Goal: Information Seeking & Learning: Learn about a topic

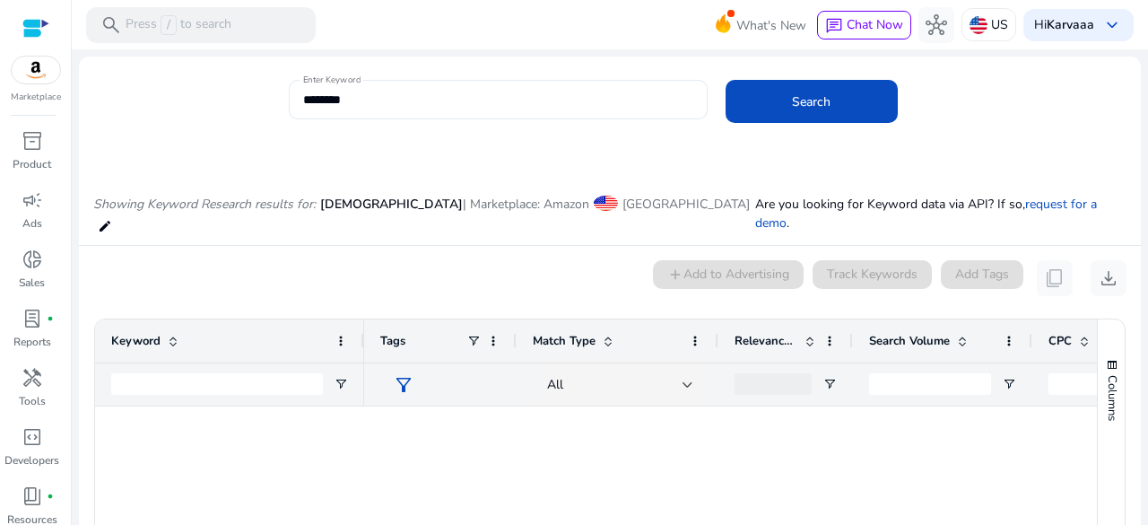
scroll to position [0, 251]
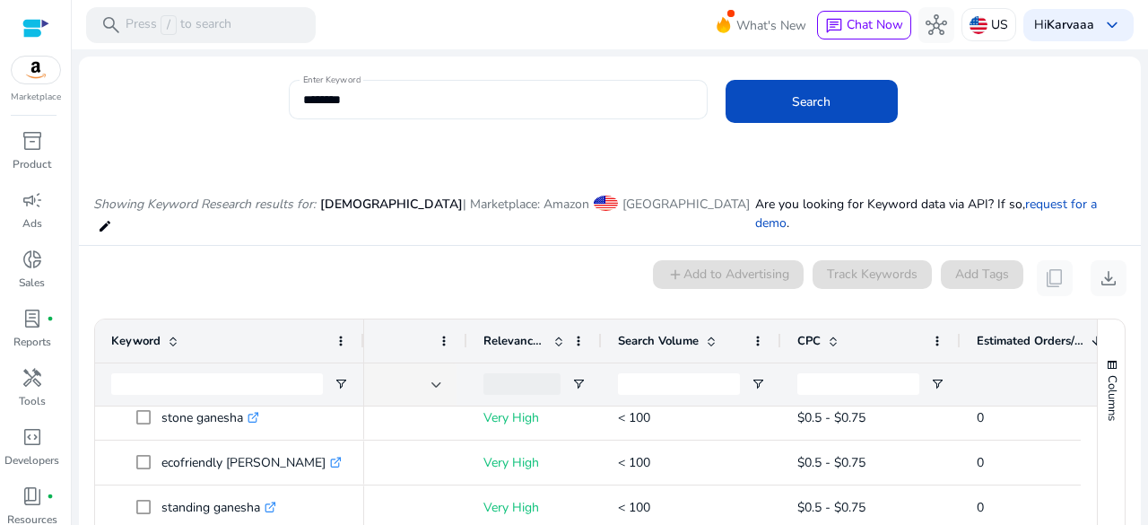
click at [310, 96] on input "*******" at bounding box center [498, 100] width 390 height 20
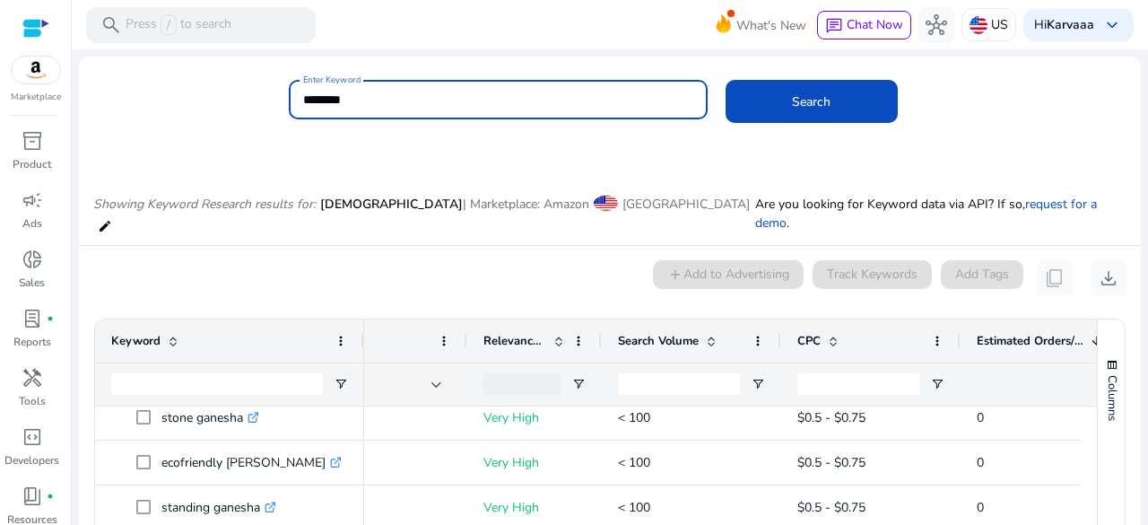
click at [310, 96] on input "*******" at bounding box center [498, 100] width 390 height 20
paste input "***"
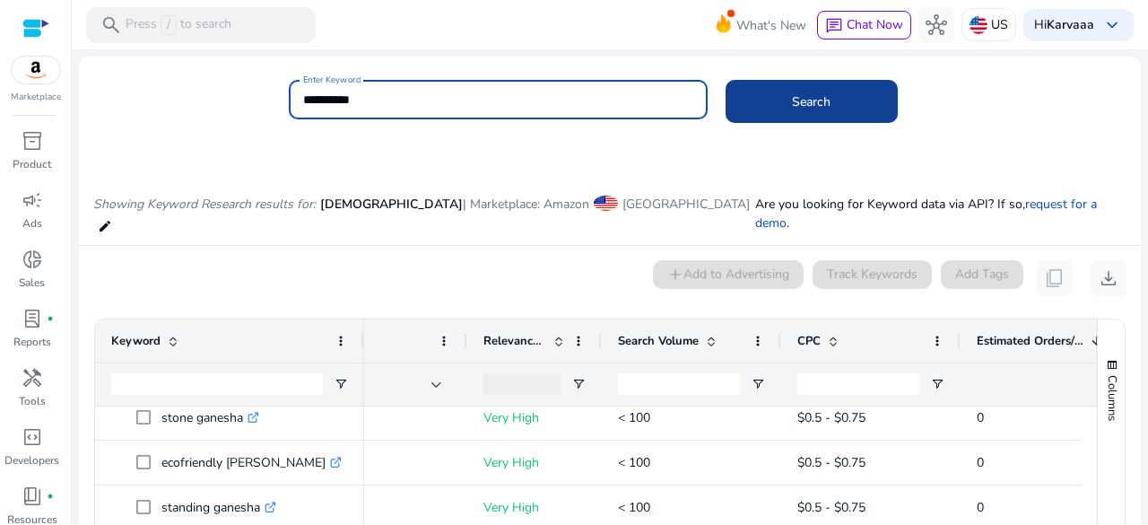
type input "**********"
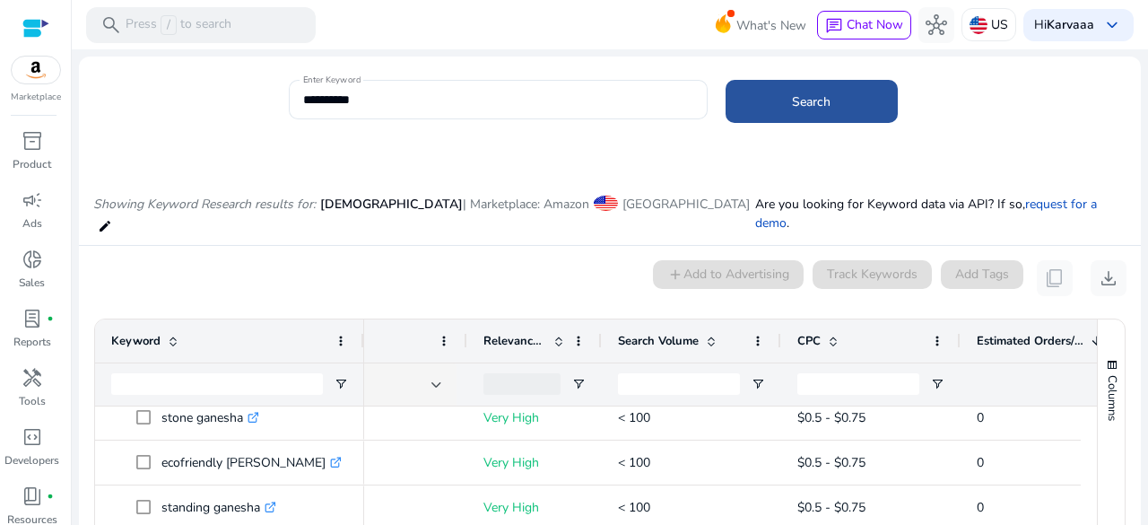
click at [830, 108] on span at bounding box center [811, 101] width 172 height 43
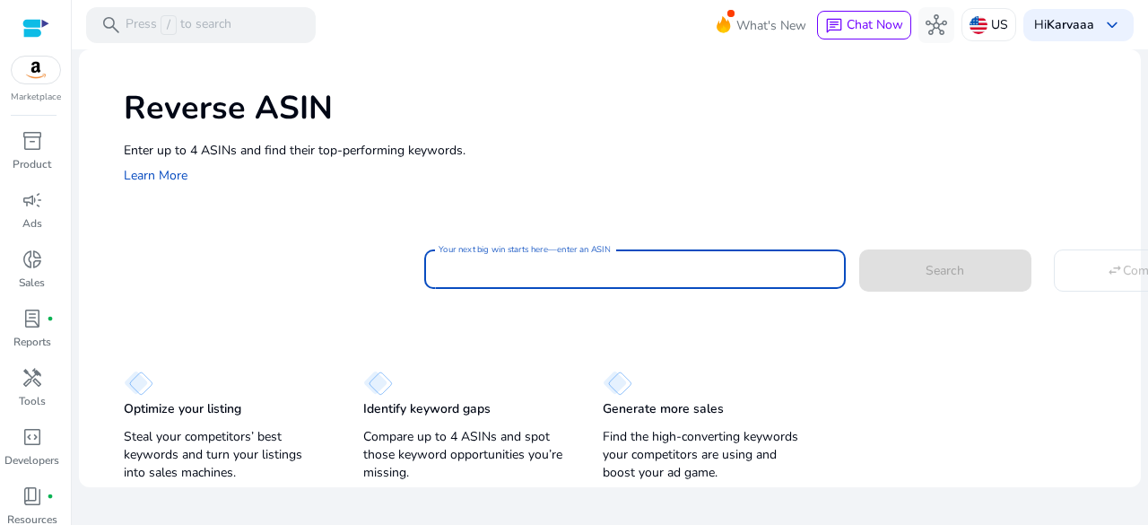
paste input "**********"
click at [512, 277] on input "**********" at bounding box center [634, 269] width 393 height 20
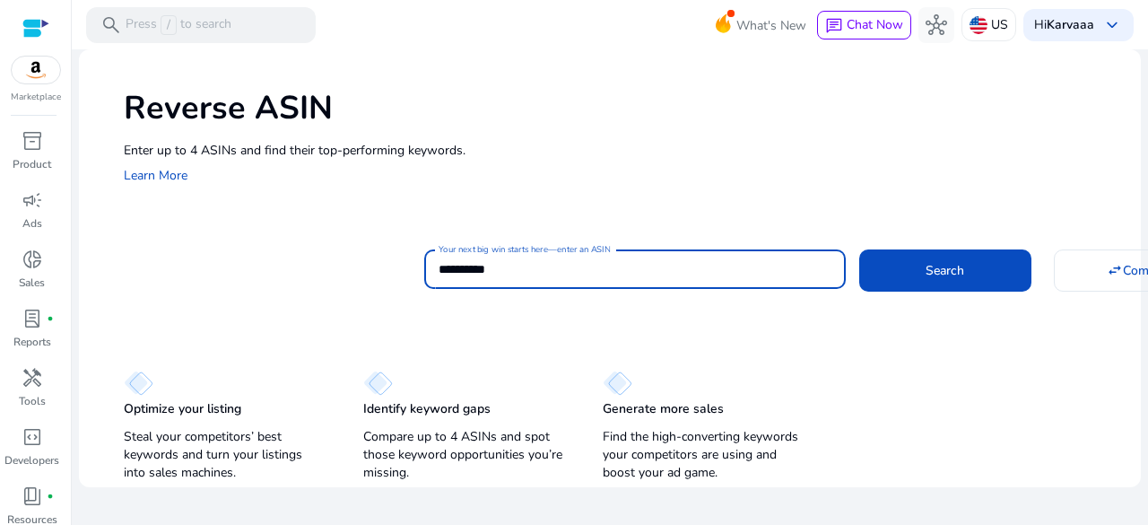
click at [968, 247] on div "Search" at bounding box center [945, 267] width 172 height 41
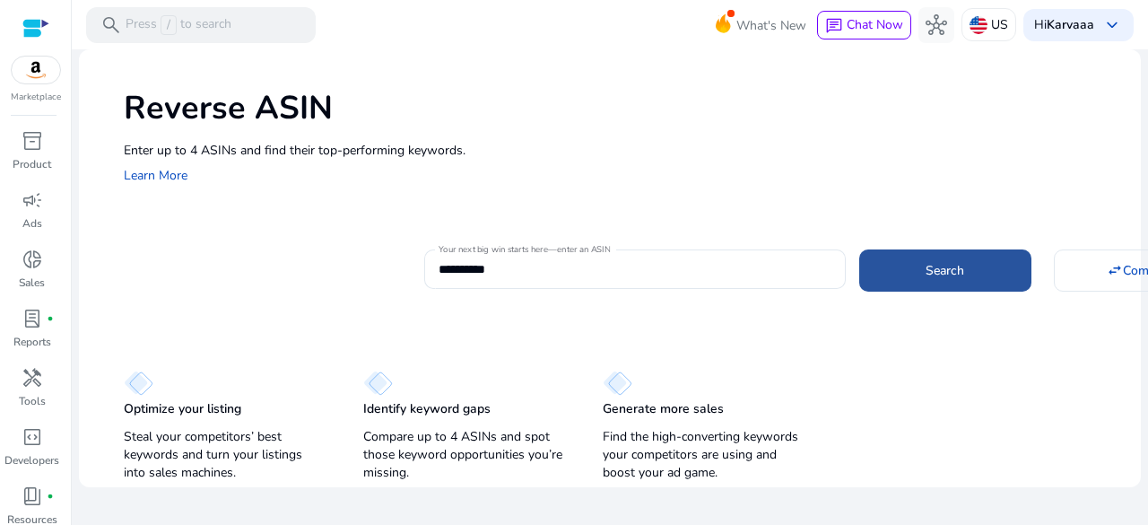
click at [952, 261] on span "Search" at bounding box center [944, 270] width 39 height 19
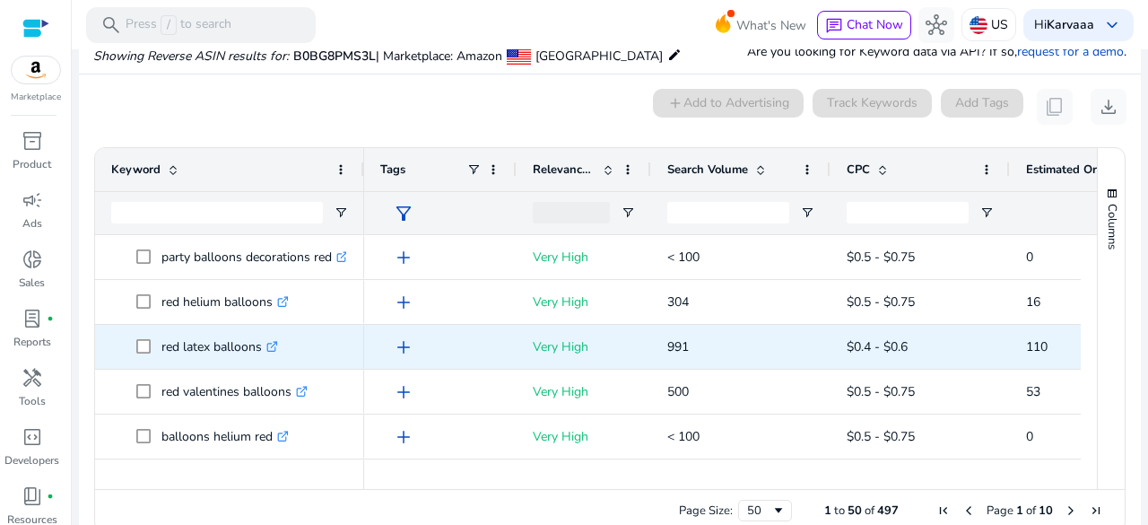
scroll to position [0, 294]
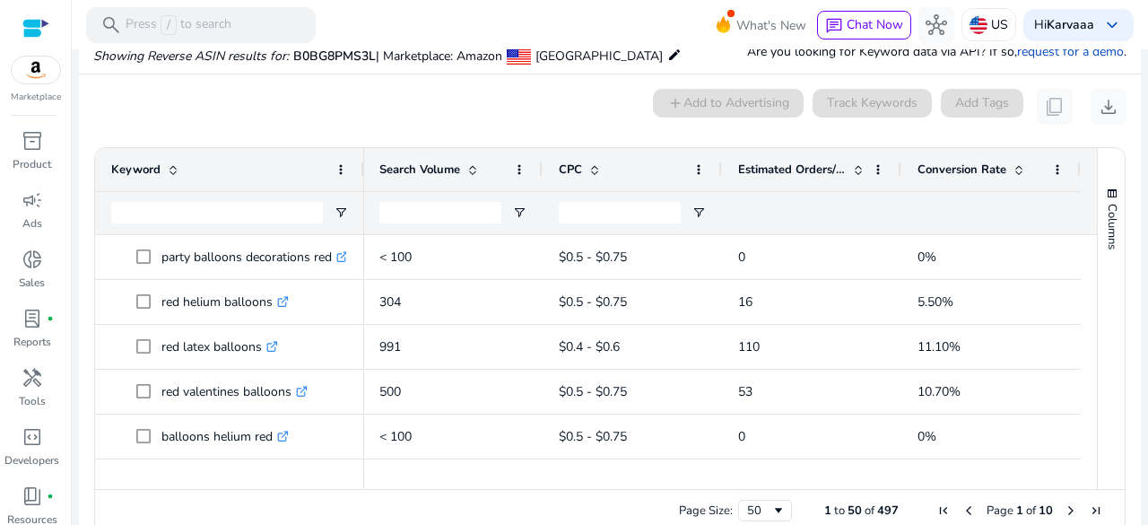
click at [855, 162] on span at bounding box center [858, 169] width 14 height 14
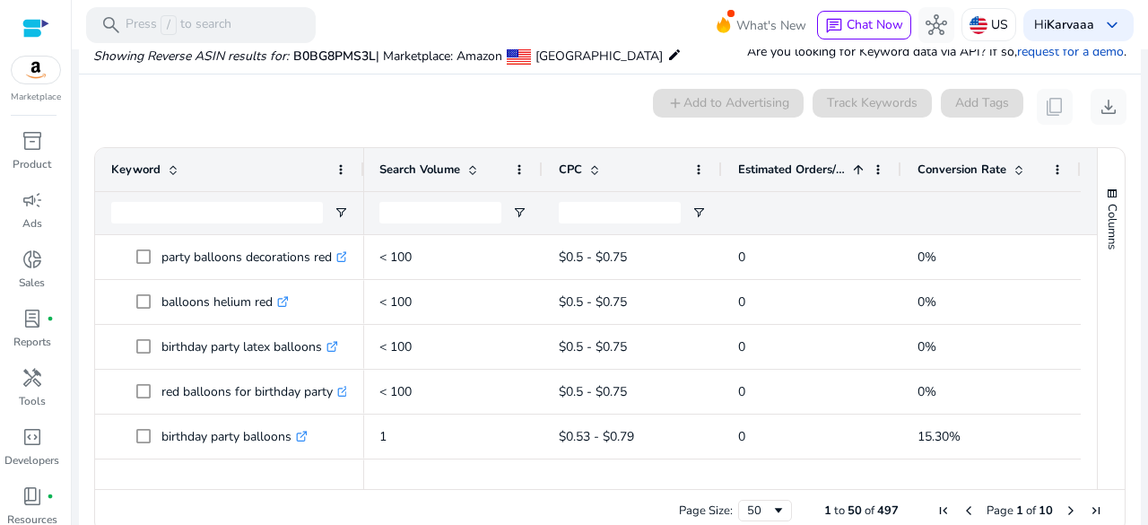
click at [855, 162] on span at bounding box center [858, 169] width 14 height 14
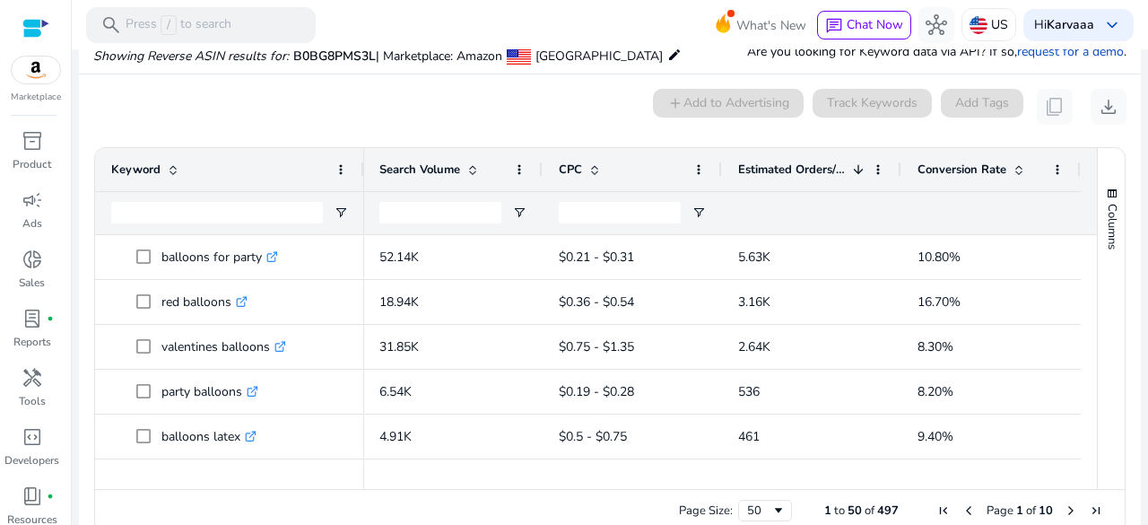
drag, startPoint x: 360, startPoint y: 156, endPoint x: 400, endPoint y: 163, distance: 40.1
click at [367, 163] on div at bounding box center [363, 169] width 7 height 43
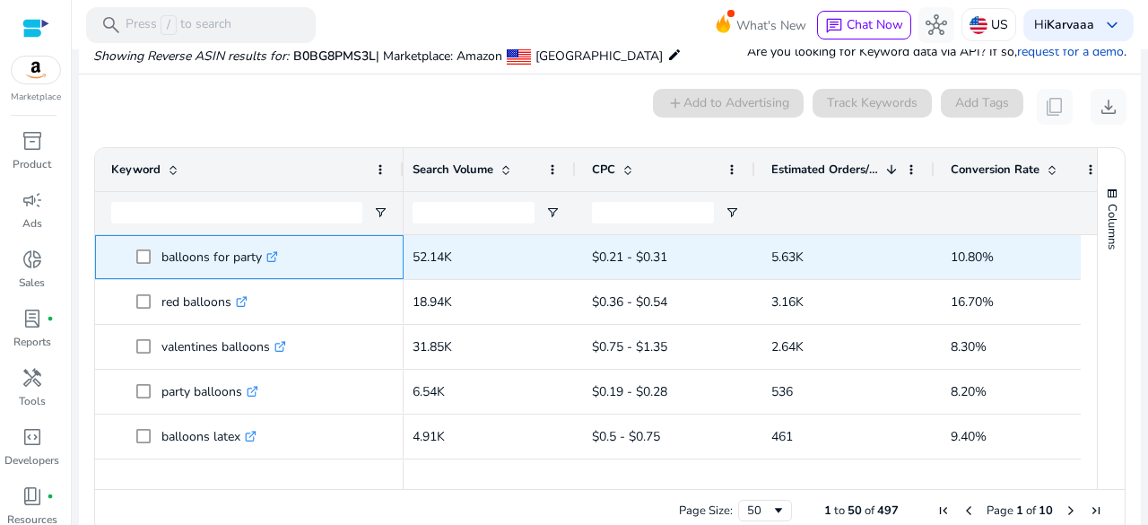
click at [198, 256] on p "balloons for party .st0{fill:#2c8af8}" at bounding box center [219, 257] width 117 height 37
copy p "balloons for party"
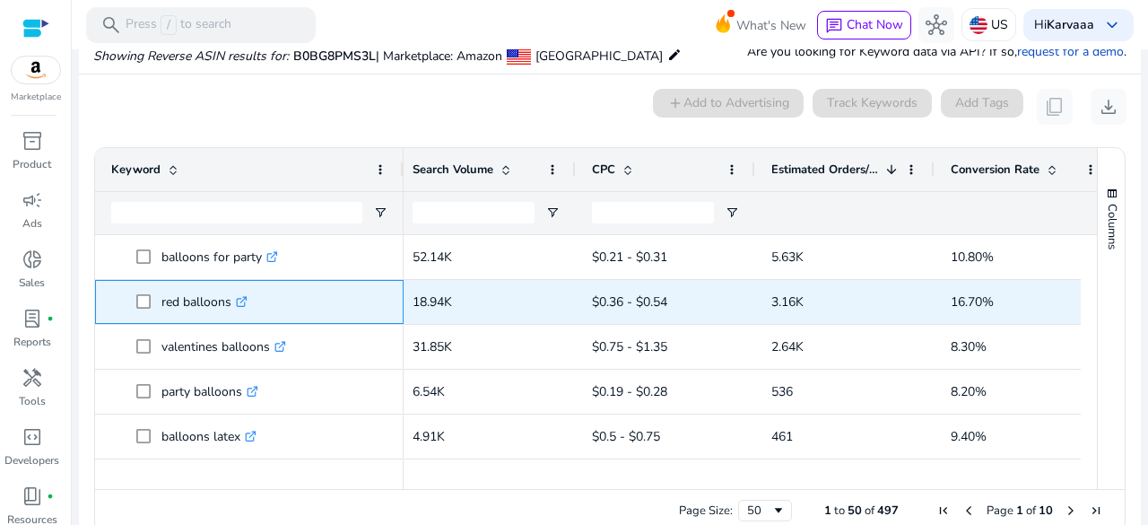
click at [187, 292] on p "red balloons .st0{fill:#2c8af8}" at bounding box center [204, 301] width 86 height 37
copy p "red balloons"
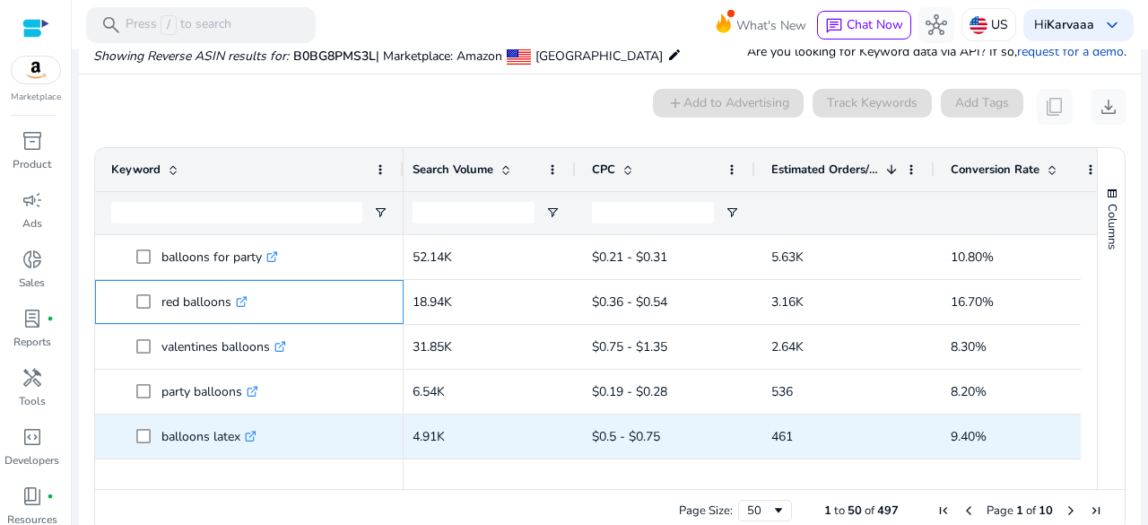
scroll to position [29, 0]
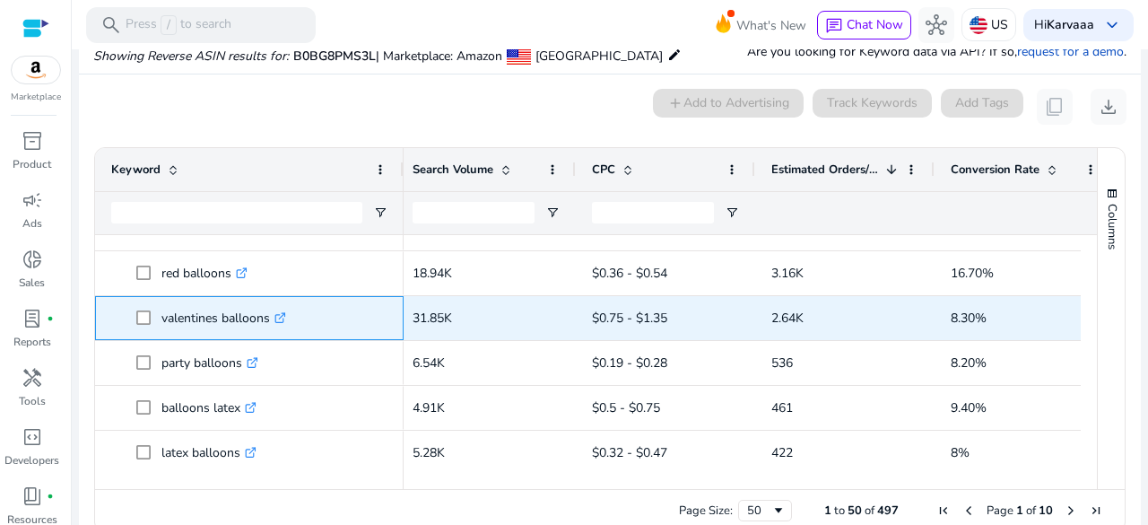
click at [212, 313] on p "valentines balloons .st0{fill:#2c8af8}" at bounding box center [223, 317] width 125 height 37
copy p "valentines balloons"
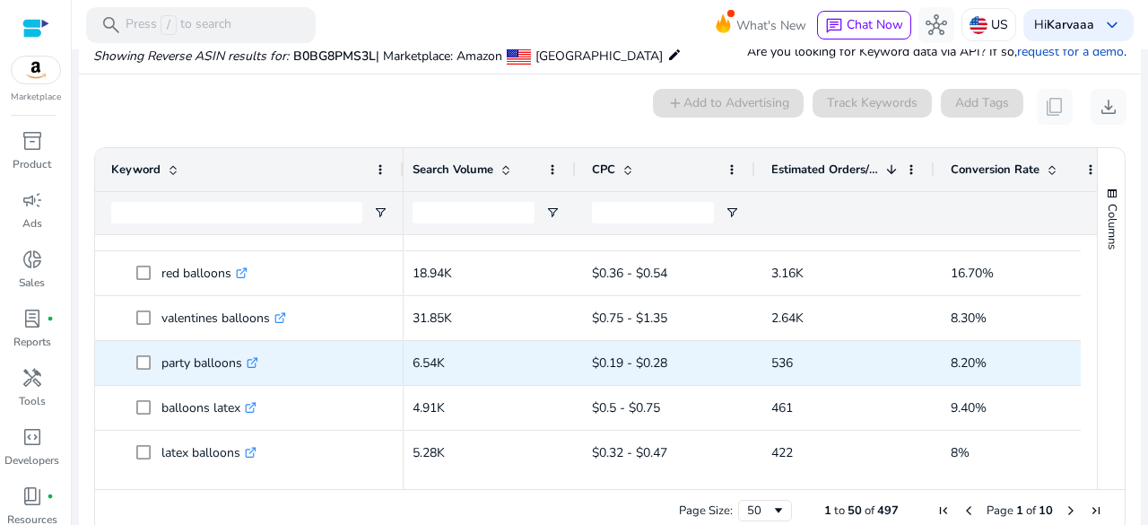
click at [168, 366] on p "party balloons .st0{fill:#2c8af8}" at bounding box center [209, 362] width 97 height 37
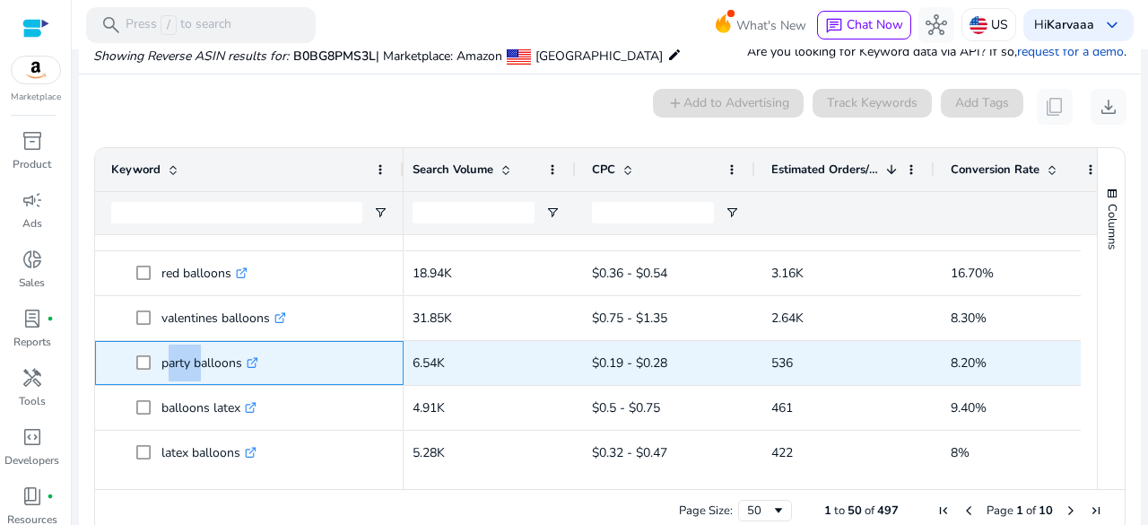
click at [168, 366] on p "party balloons .st0{fill:#2c8af8}" at bounding box center [209, 362] width 97 height 37
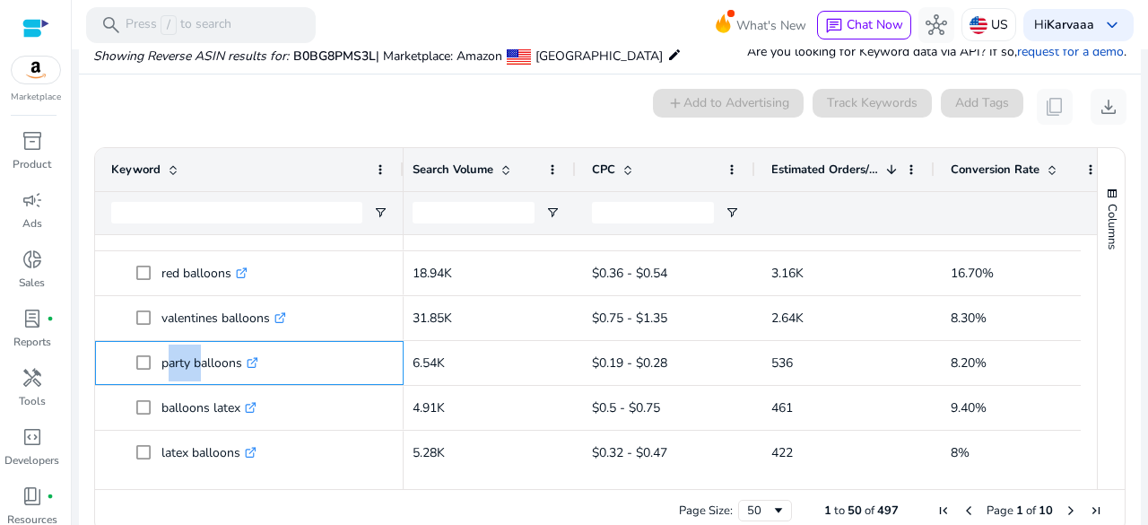
copy p "party balloons"
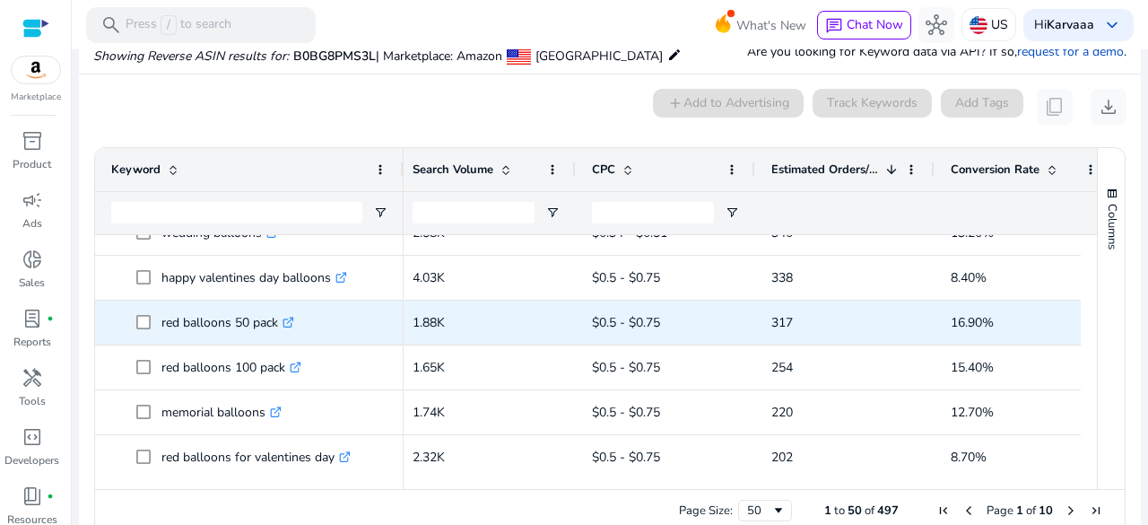
scroll to position [325, 0]
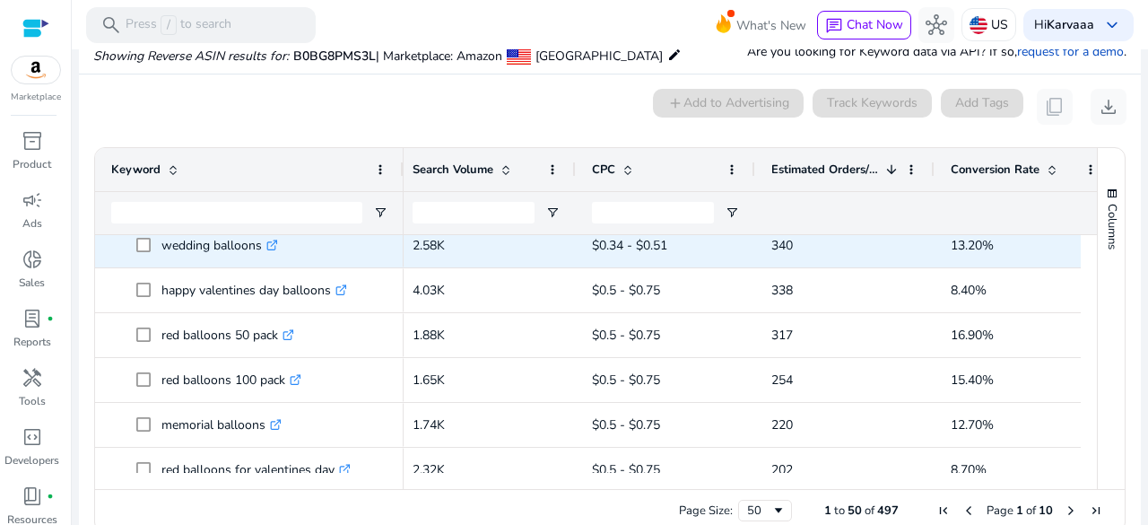
click at [195, 249] on p "wedding balloons .st0{fill:#2c8af8}" at bounding box center [219, 245] width 117 height 37
copy p "wedding balloons"
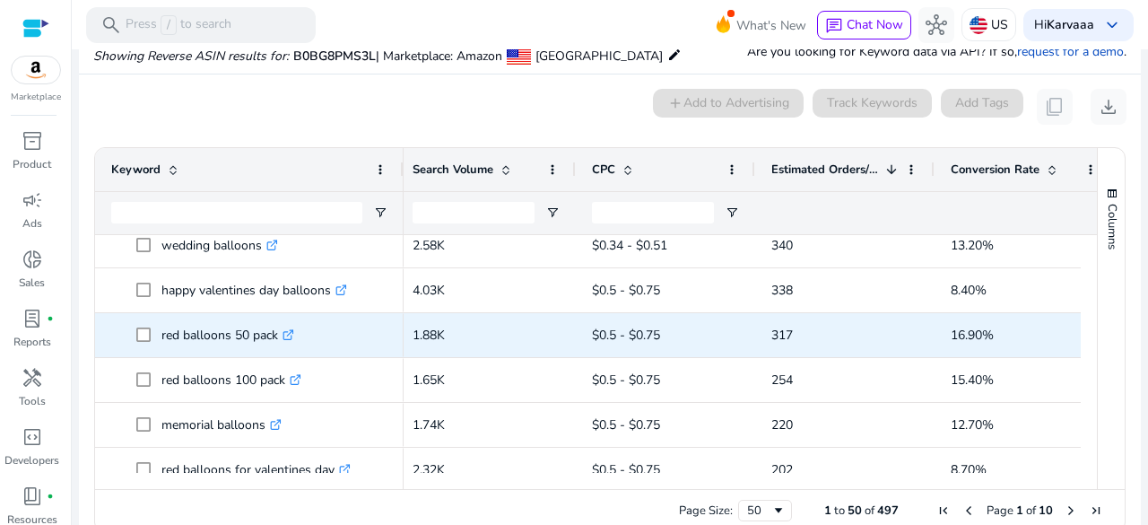
click at [192, 347] on p "red balloons 50 pack .st0{fill:#2c8af8}" at bounding box center [227, 335] width 133 height 37
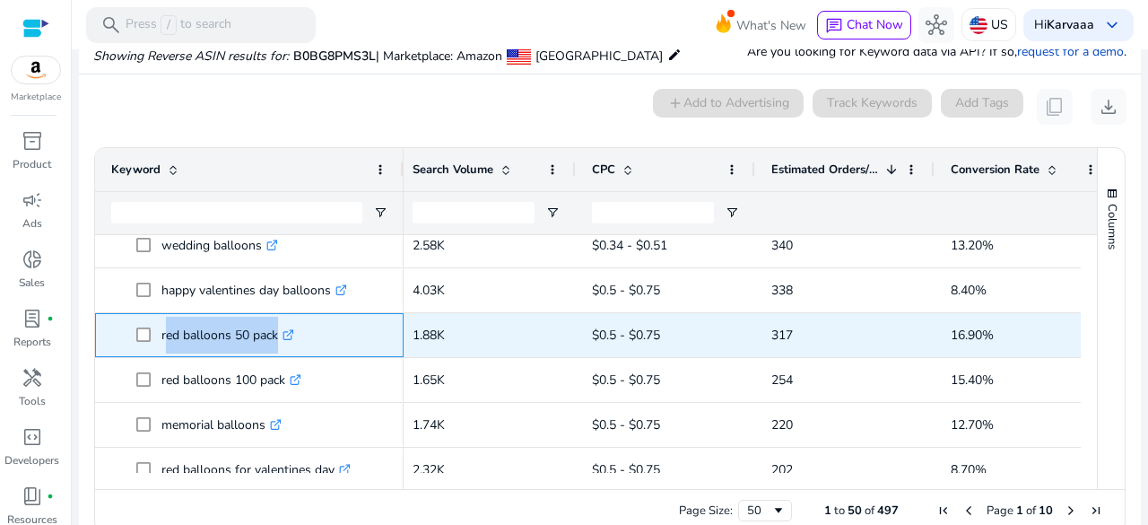
click at [192, 347] on p "red balloons 50 pack .st0{fill:#2c8af8}" at bounding box center [227, 335] width 133 height 37
copy span "red balloons 50 pack .st0{fill:#2c8af8}"
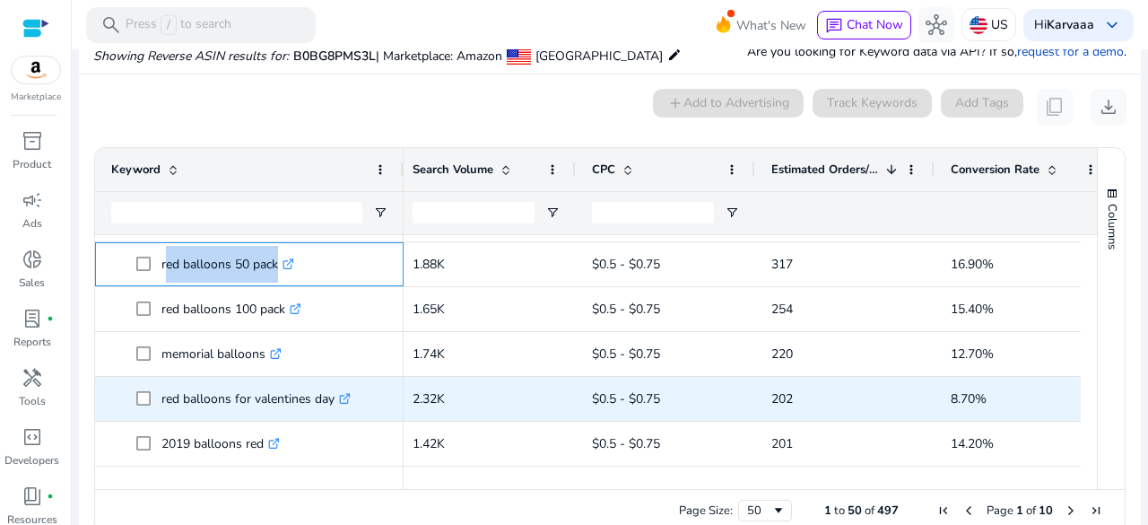
scroll to position [407, 0]
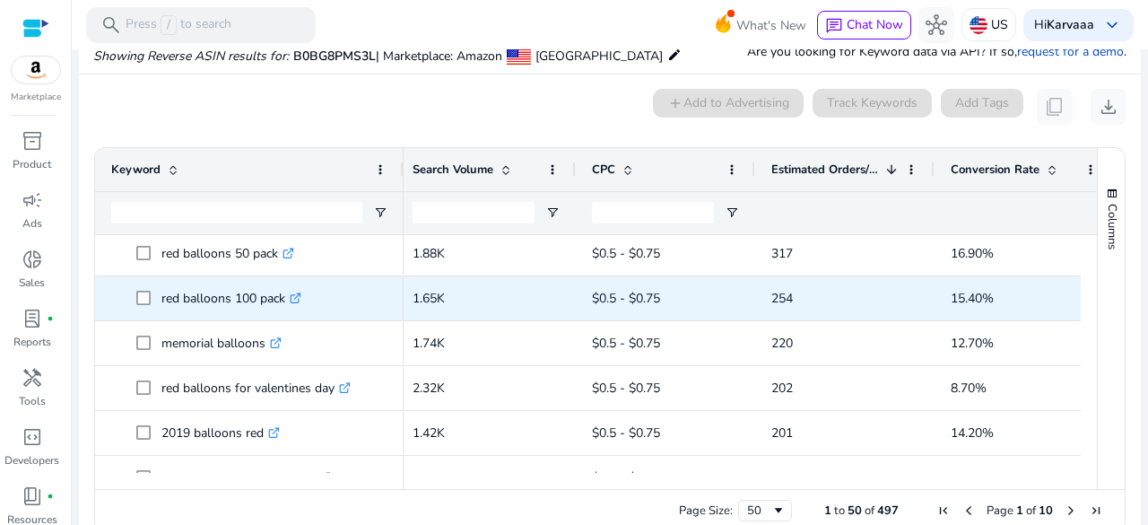
click at [223, 303] on p "red balloons 100 pack .st0{fill:#2c8af8}" at bounding box center [231, 298] width 140 height 37
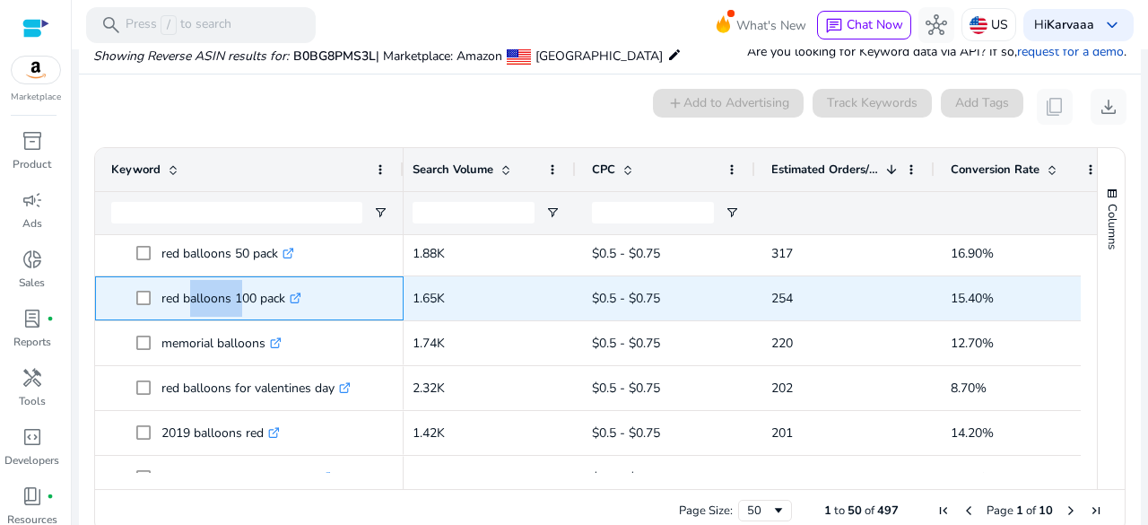
click at [223, 303] on p "red balloons 100 pack .st0{fill:#2c8af8}" at bounding box center [231, 298] width 140 height 37
copy p "red balloons 100 pack"
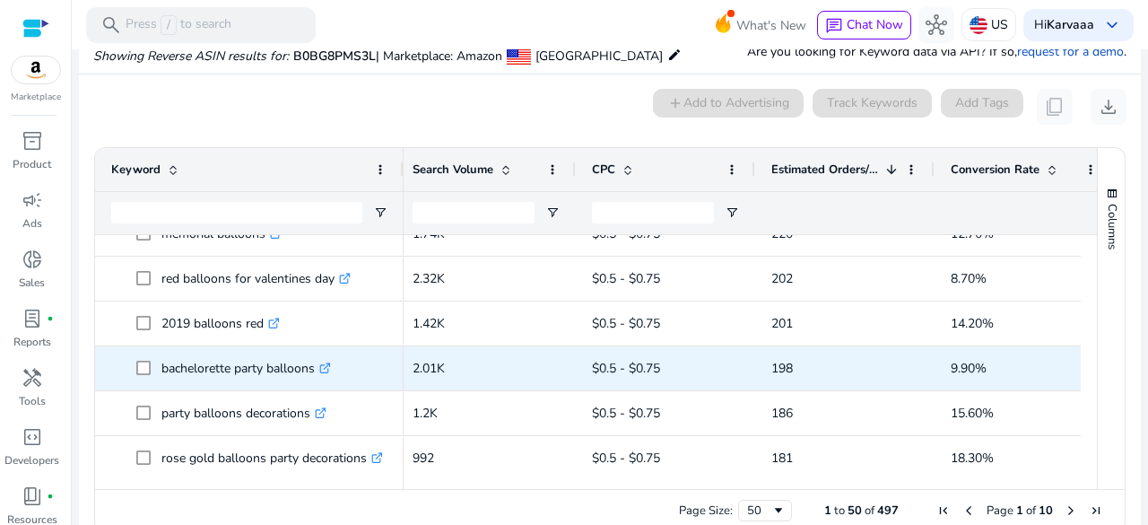
scroll to position [0, 0]
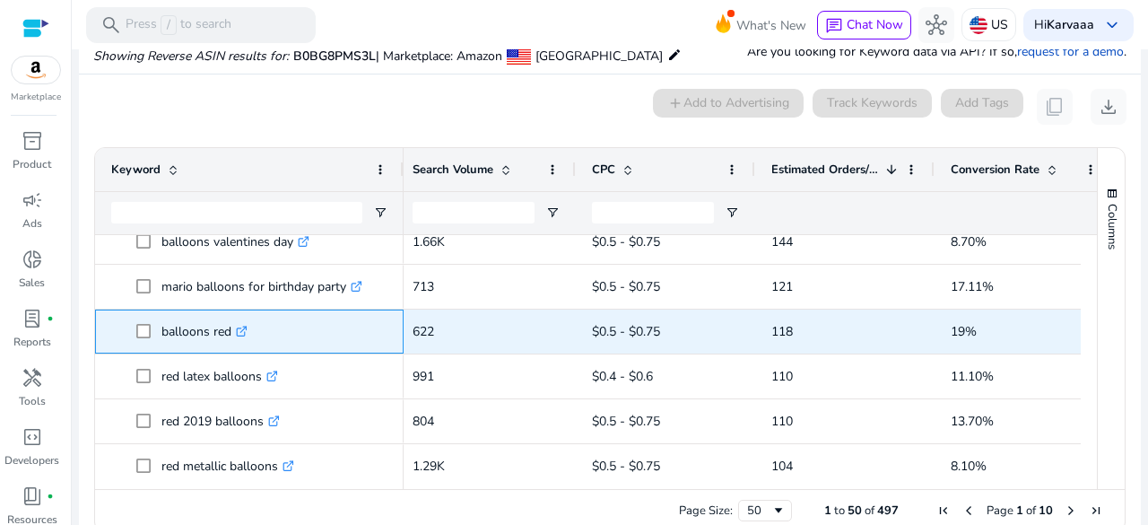
click at [165, 321] on p "balloons red .st0{fill:#2c8af8}" at bounding box center [204, 331] width 86 height 37
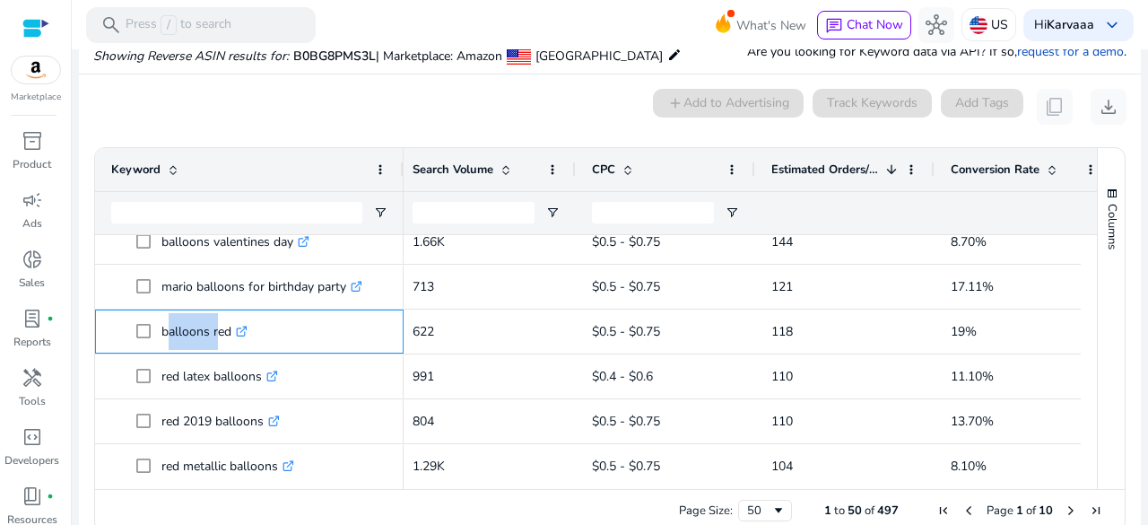
copy p "balloons red"
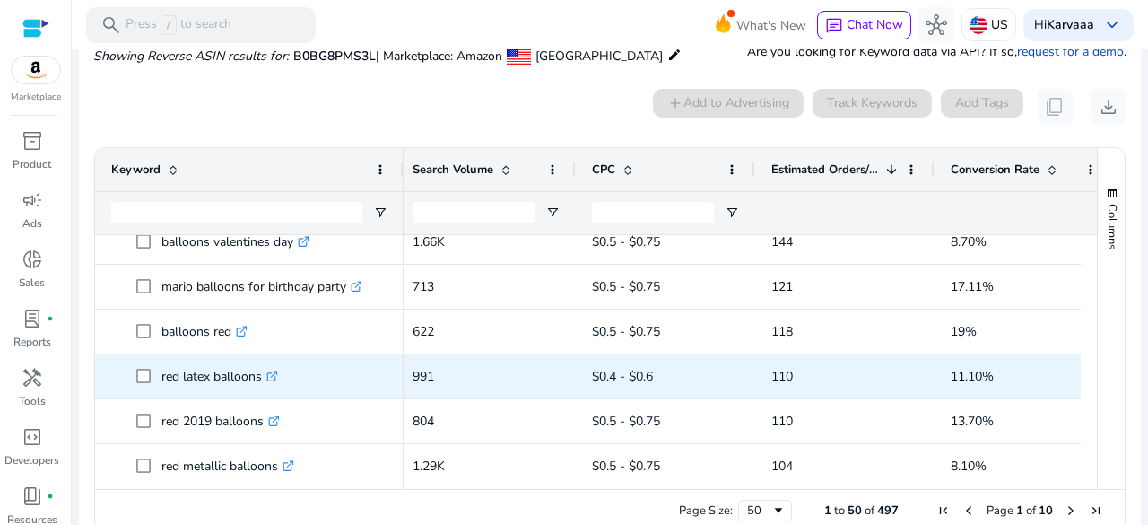
click at [192, 383] on p "red latex balloons .st0{fill:#2c8af8}" at bounding box center [219, 376] width 117 height 37
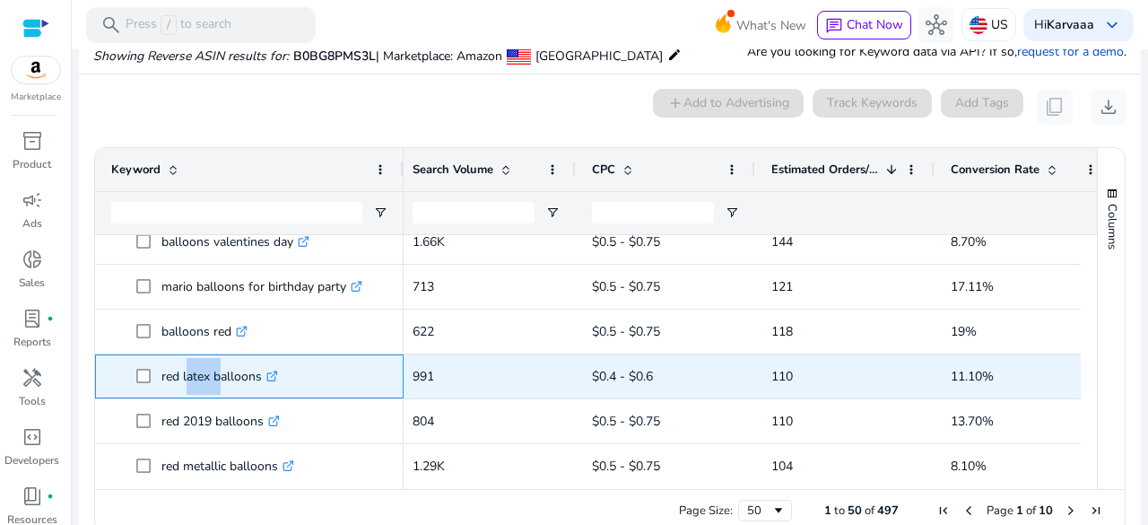
click at [192, 383] on p "red latex balloons .st0{fill:#2c8af8}" at bounding box center [219, 376] width 117 height 37
copy span "red latex balloons .st0{fill:#2c8af8}"
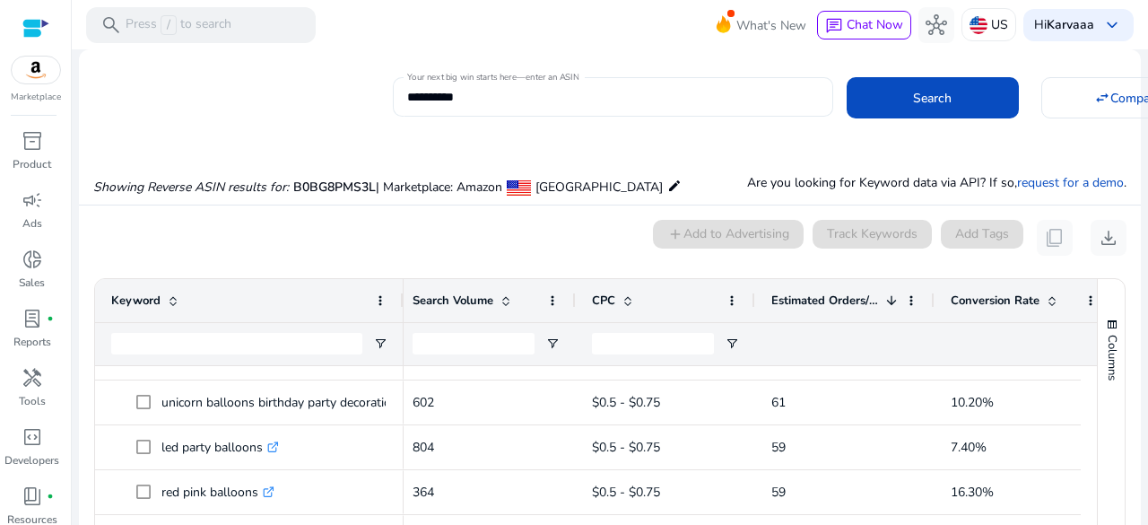
click at [449, 85] on div "**********" at bounding box center [613, 96] width 412 height 39
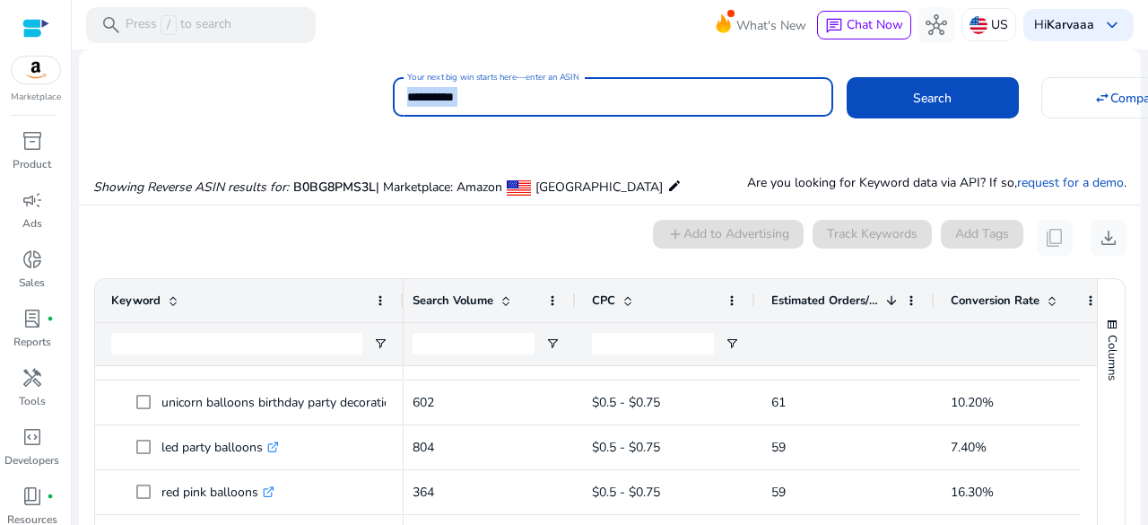
click at [449, 85] on div "**********" at bounding box center [613, 96] width 412 height 39
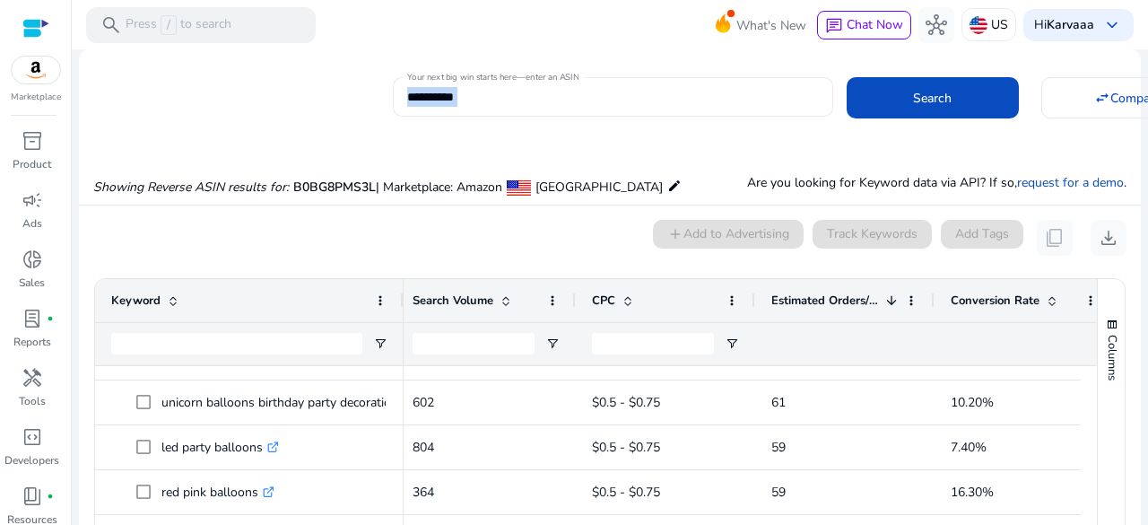
click at [449, 85] on div "**********" at bounding box center [613, 96] width 412 height 39
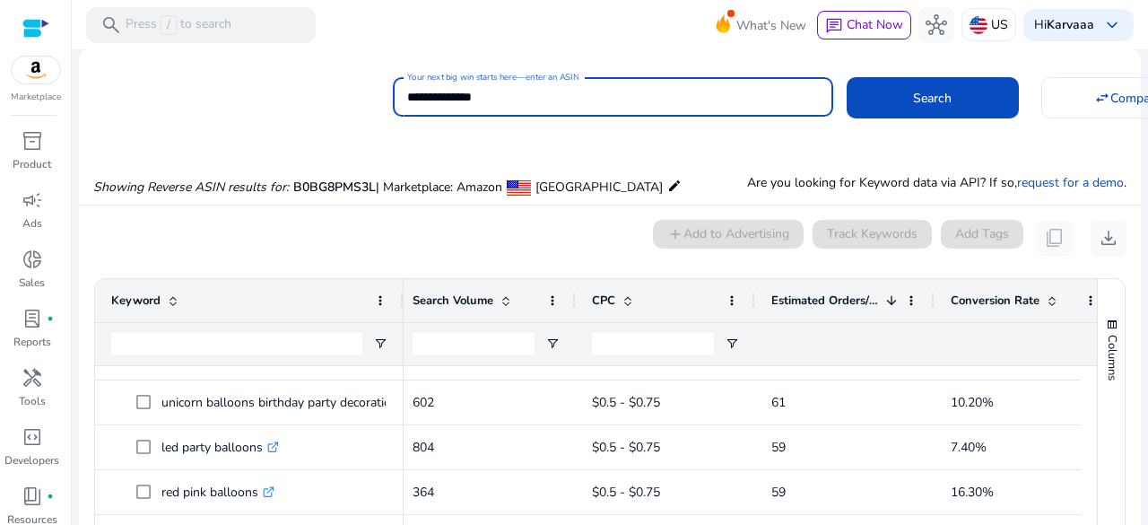
click at [465, 96] on input "**********" at bounding box center [613, 97] width 412 height 20
type input "**********"
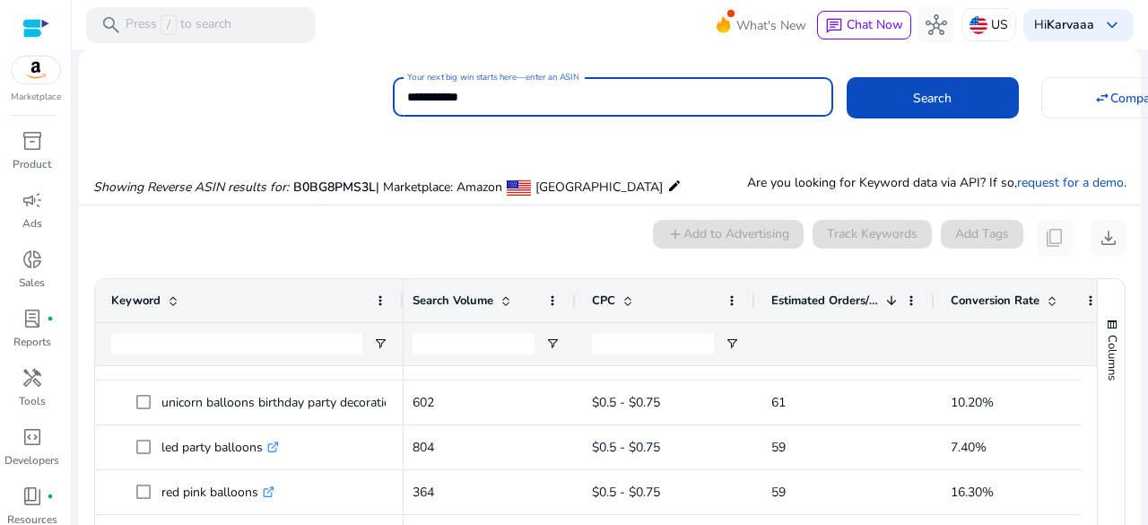
click at [846, 77] on button "Search" at bounding box center [932, 97] width 172 height 41
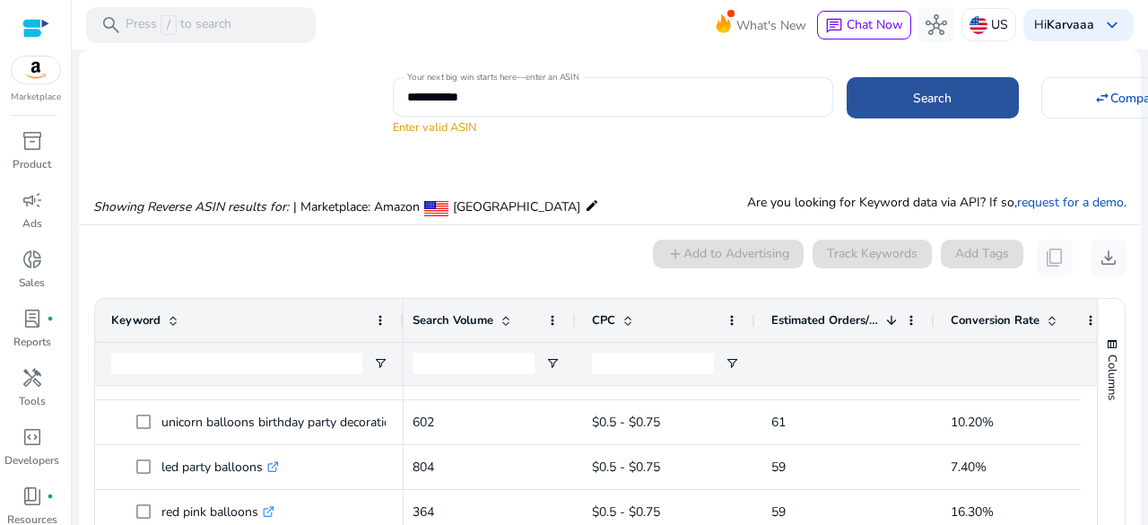
click at [933, 84] on span at bounding box center [932, 97] width 172 height 43
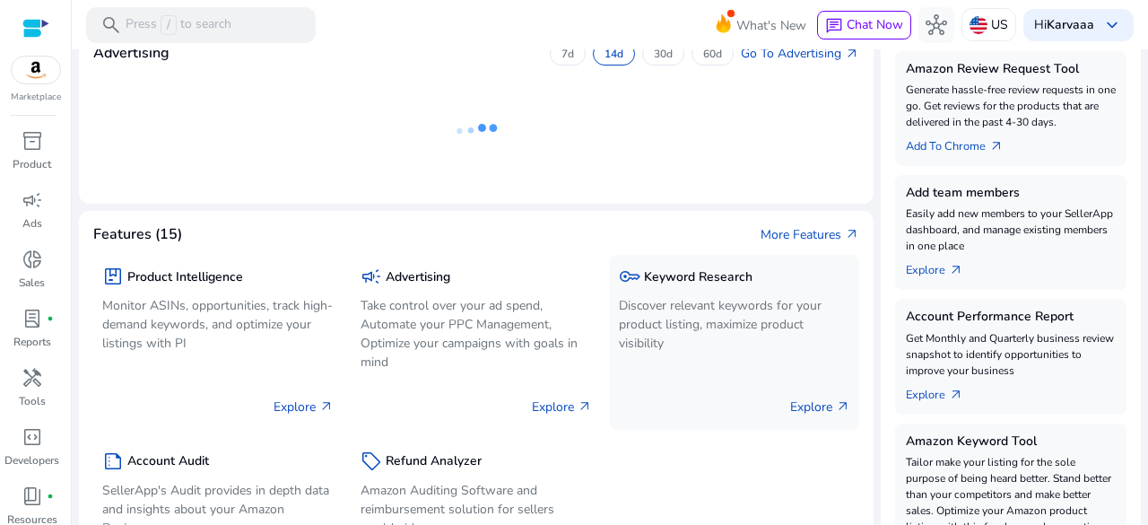
click at [663, 333] on div "package Product Intelligence Monitor ASINs, opportunities, track high-demand ke…" at bounding box center [476, 419] width 766 height 351
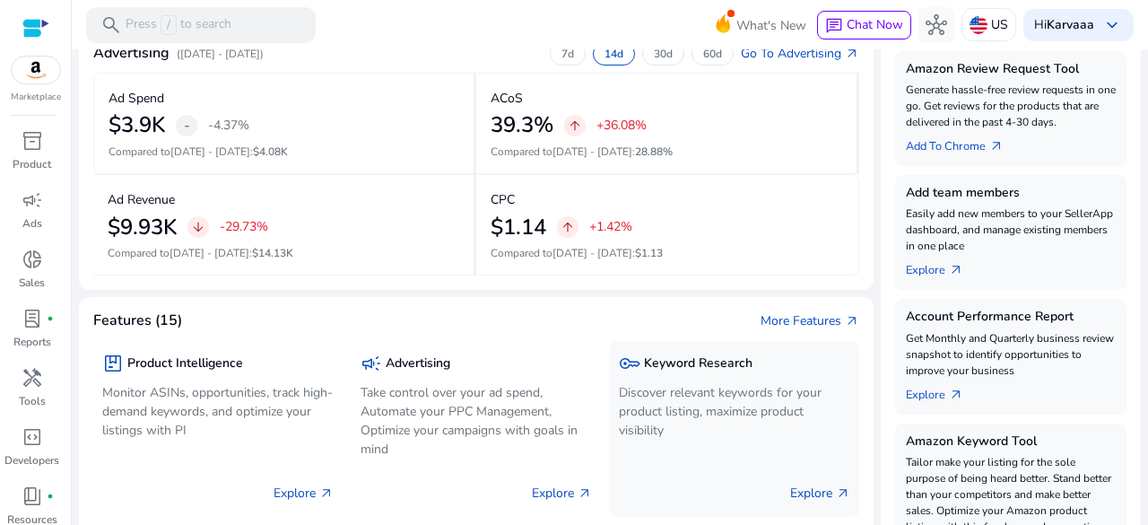
click at [658, 391] on p "Discover relevant keywords for your product listing, maximize product visibility" at bounding box center [734, 411] width 231 height 56
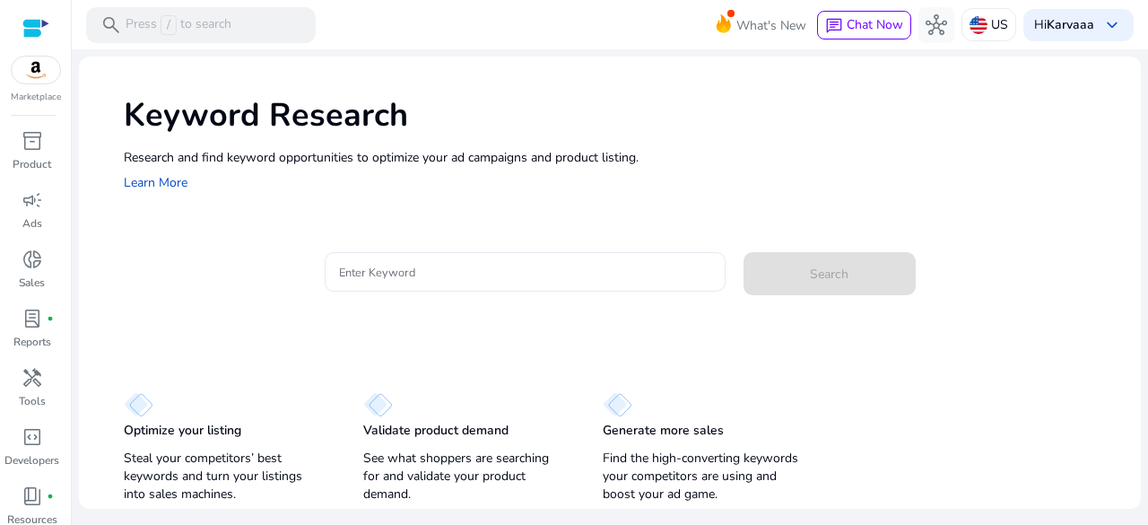
drag, startPoint x: 387, startPoint y: 289, endPoint x: 359, endPoint y: 270, distance: 34.3
click at [359, 270] on div at bounding box center [525, 271] width 372 height 39
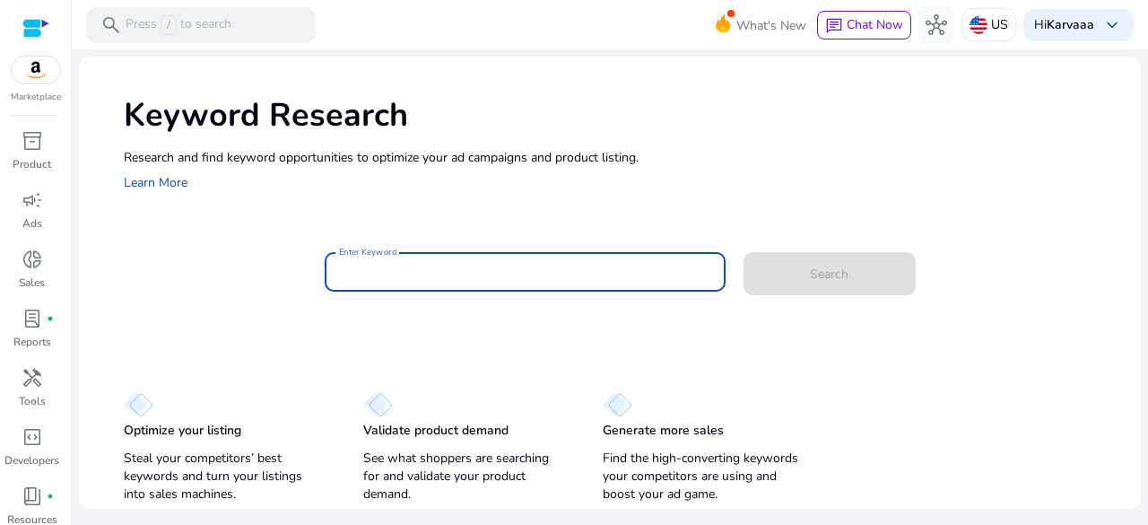
click at [359, 270] on input "Enter Keyword" at bounding box center [525, 272] width 372 height 20
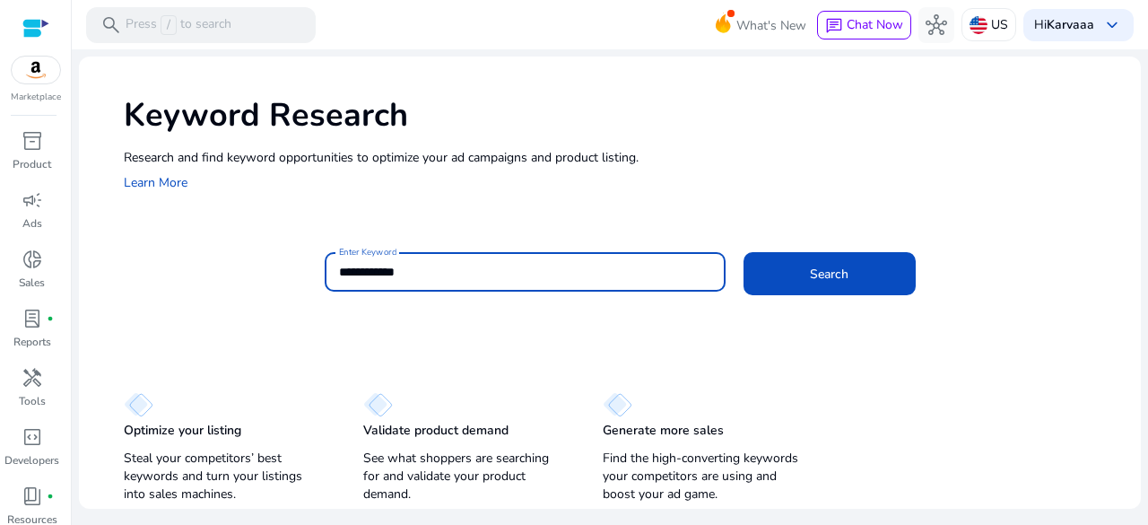
click at [743, 252] on button "Search" at bounding box center [829, 273] width 172 height 43
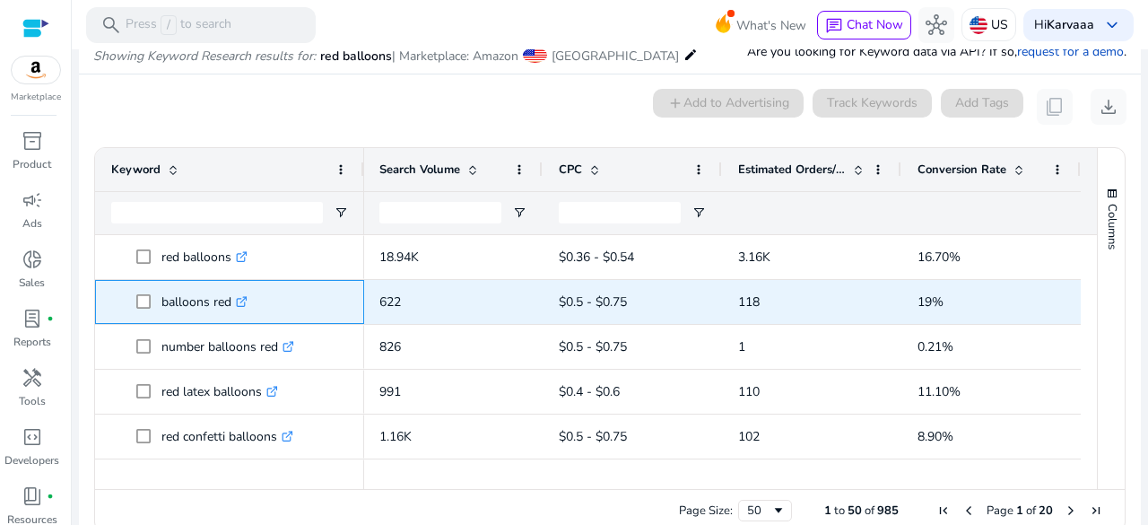
click at [172, 306] on p "balloons red .st0{fill:#2c8af8}" at bounding box center [204, 301] width 86 height 37
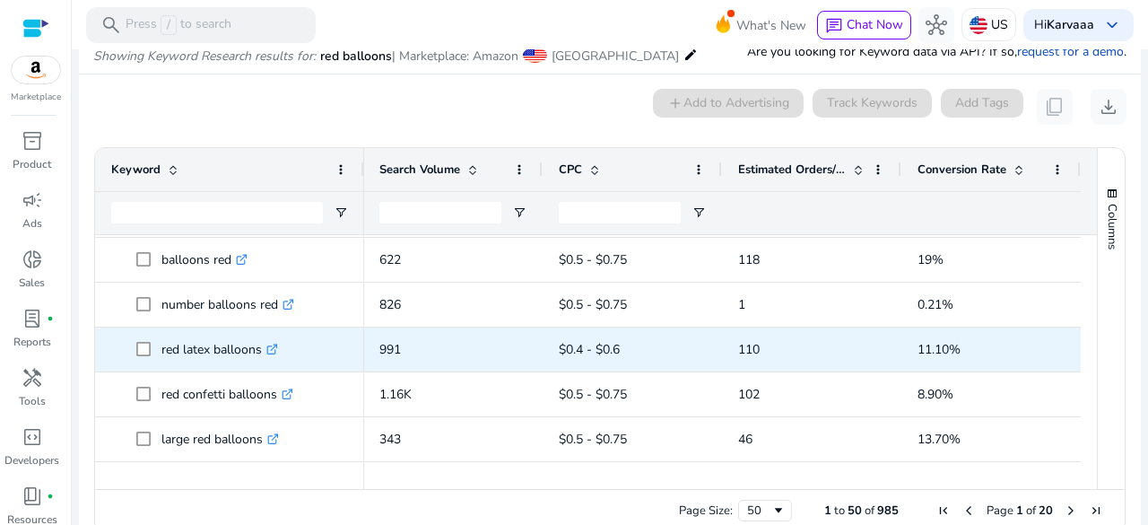
click at [185, 351] on p "red latex balloons .st0{fill:#2c8af8}" at bounding box center [219, 349] width 117 height 37
copy p "red latex balloons"
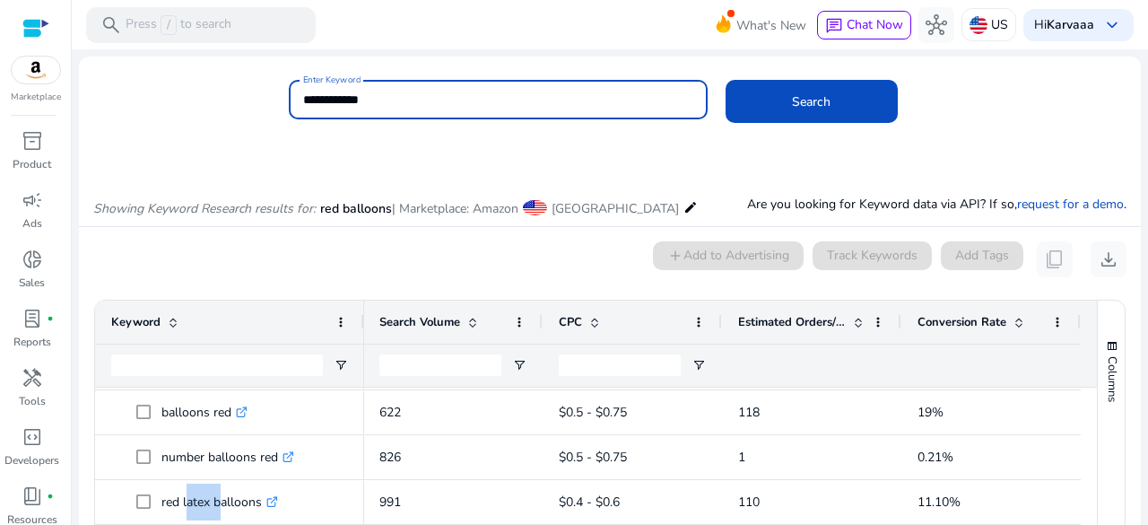
click at [308, 93] on input "**********" at bounding box center [498, 100] width 390 height 20
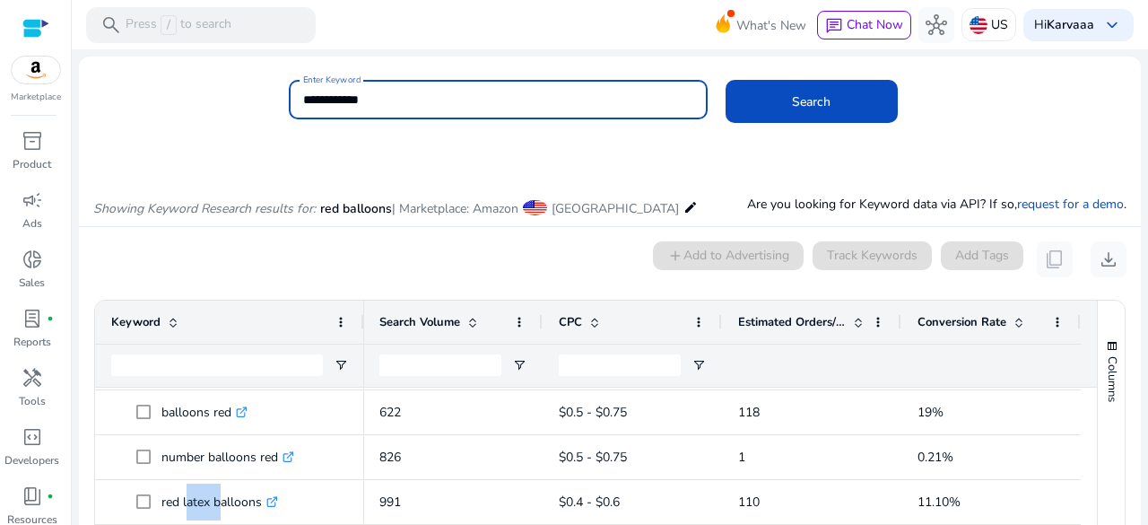
click at [308, 93] on input "**********" at bounding box center [498, 100] width 390 height 20
click at [725, 80] on button "Search" at bounding box center [811, 101] width 172 height 43
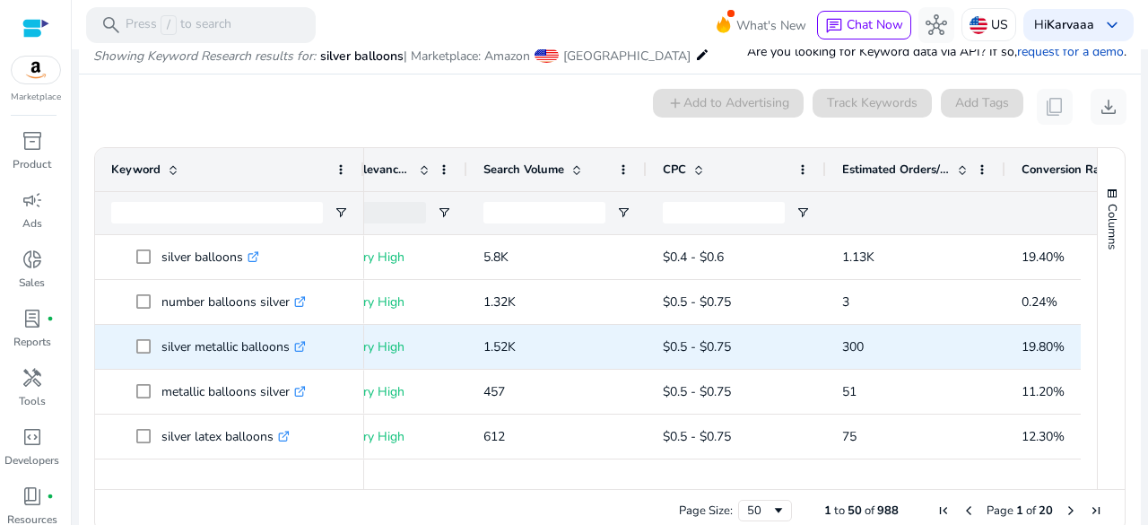
scroll to position [0, 495]
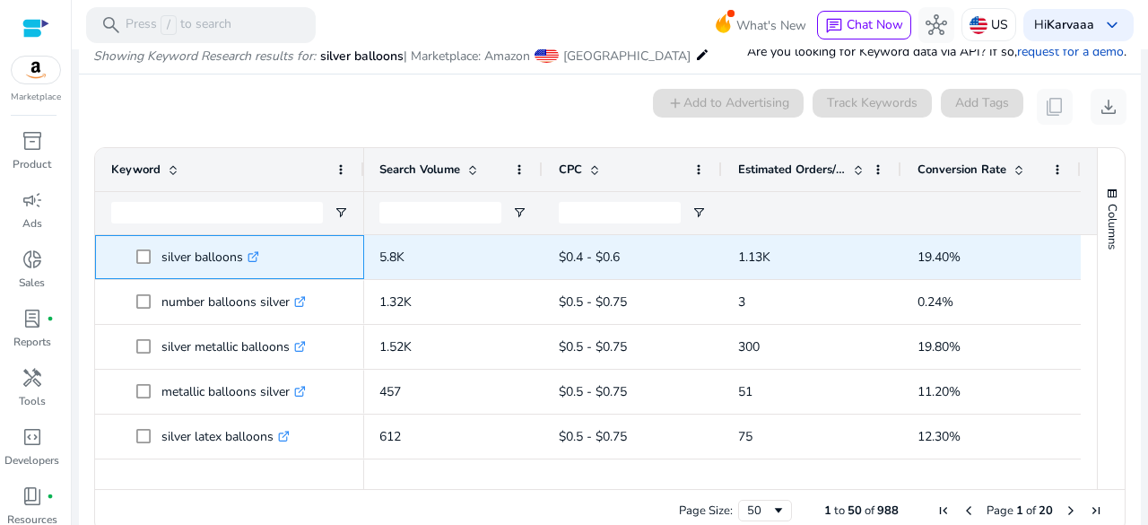
click at [170, 256] on p "silver balloons .st0{fill:#2c8af8}" at bounding box center [210, 257] width 98 height 37
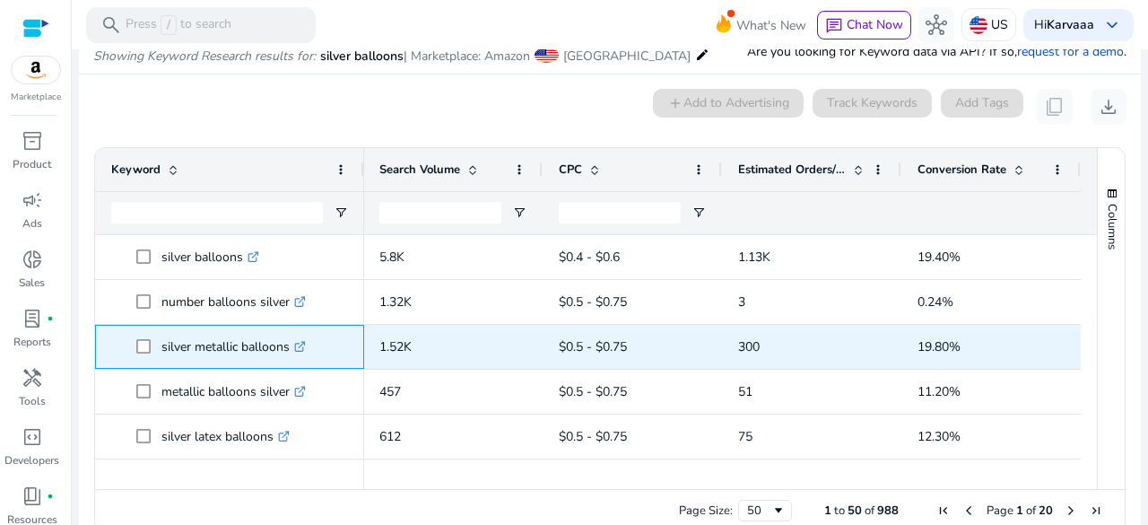
click at [184, 353] on p "silver metallic balloons .st0{fill:#2c8af8}" at bounding box center [233, 346] width 144 height 37
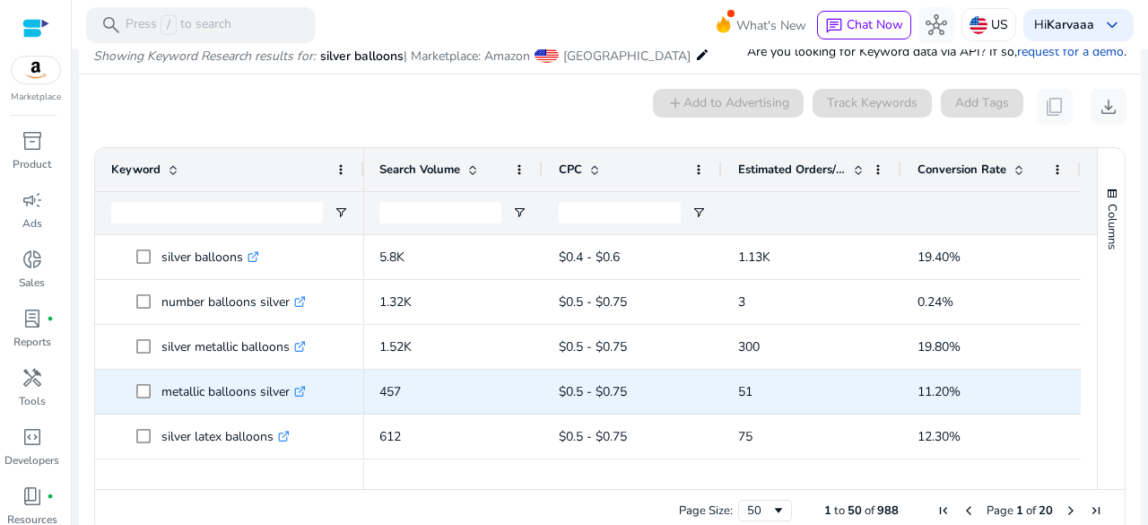
click at [192, 393] on p "metallic balloons silver .st0{fill:#2c8af8}" at bounding box center [233, 391] width 144 height 37
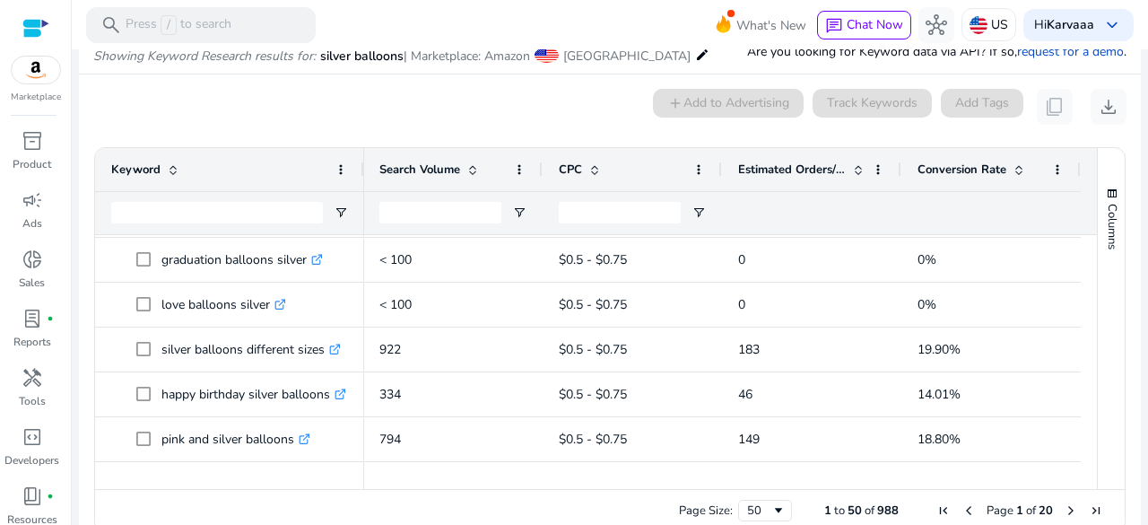
scroll to position [0, 0]
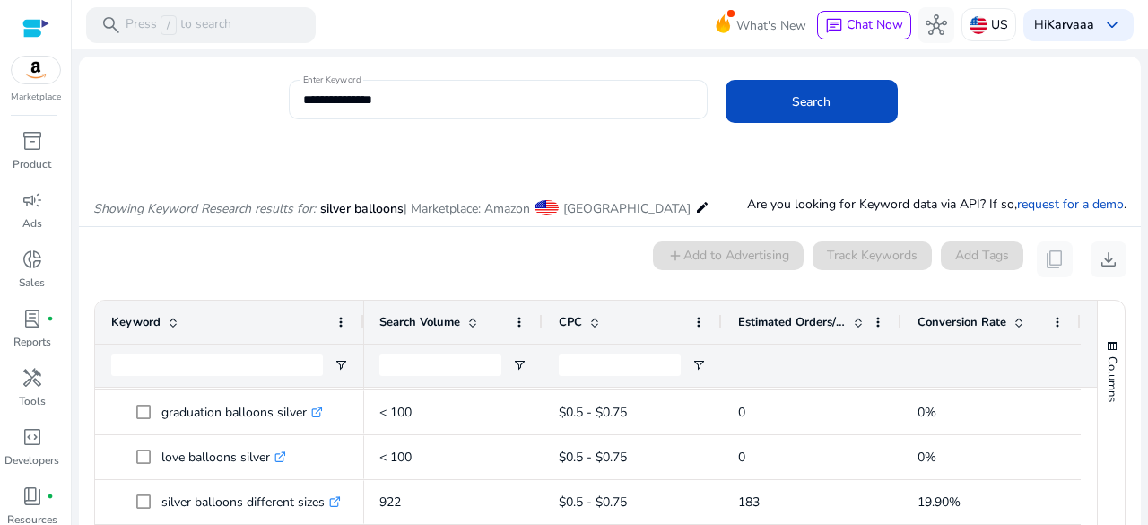
click at [319, 101] on input "**********" at bounding box center [498, 100] width 390 height 20
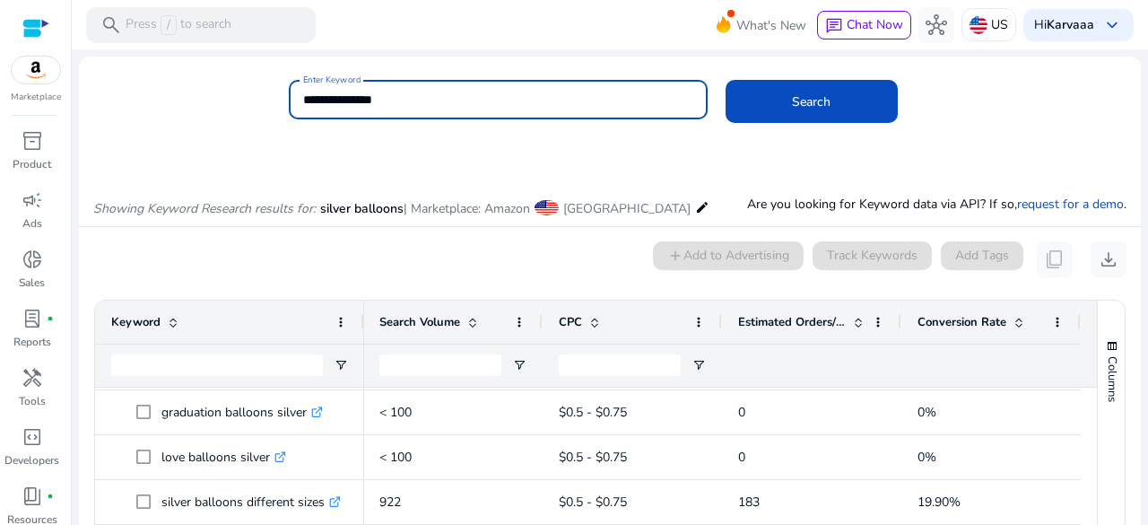
click at [319, 101] on input "**********" at bounding box center [498, 100] width 390 height 20
type input "**********"
click at [725, 80] on button "Search" at bounding box center [811, 101] width 172 height 43
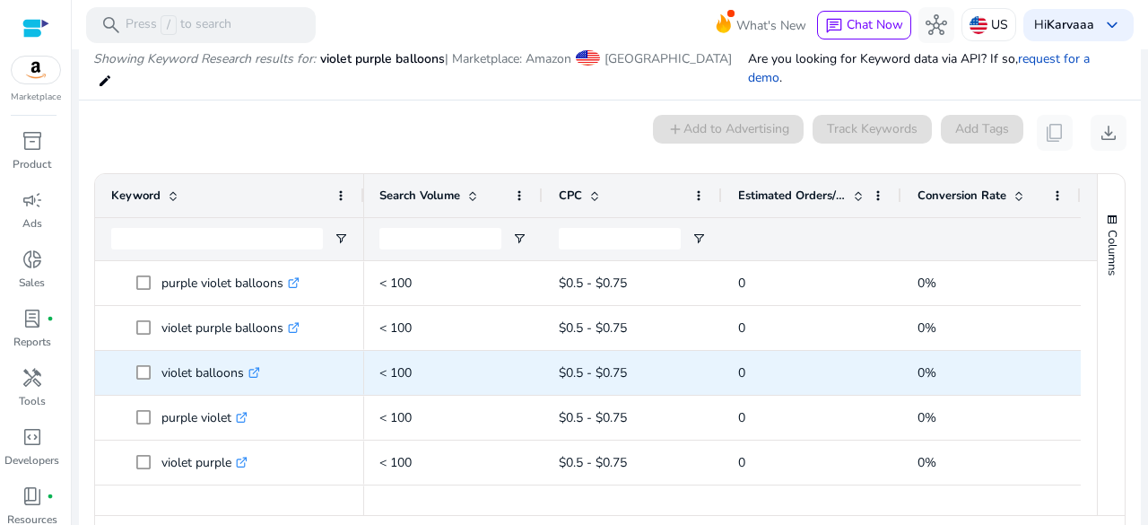
scroll to position [152, 0]
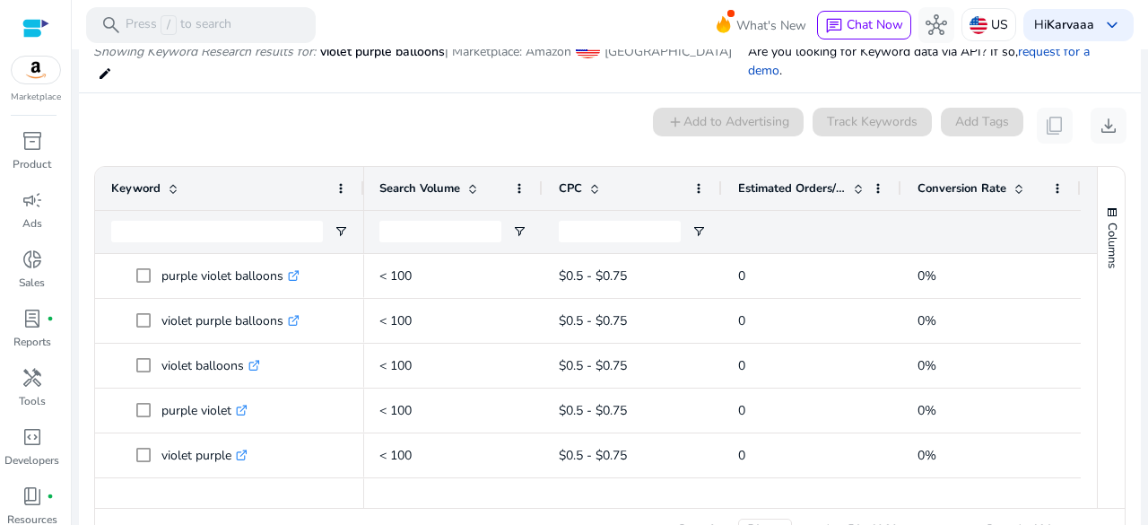
click at [851, 181] on span at bounding box center [858, 188] width 14 height 14
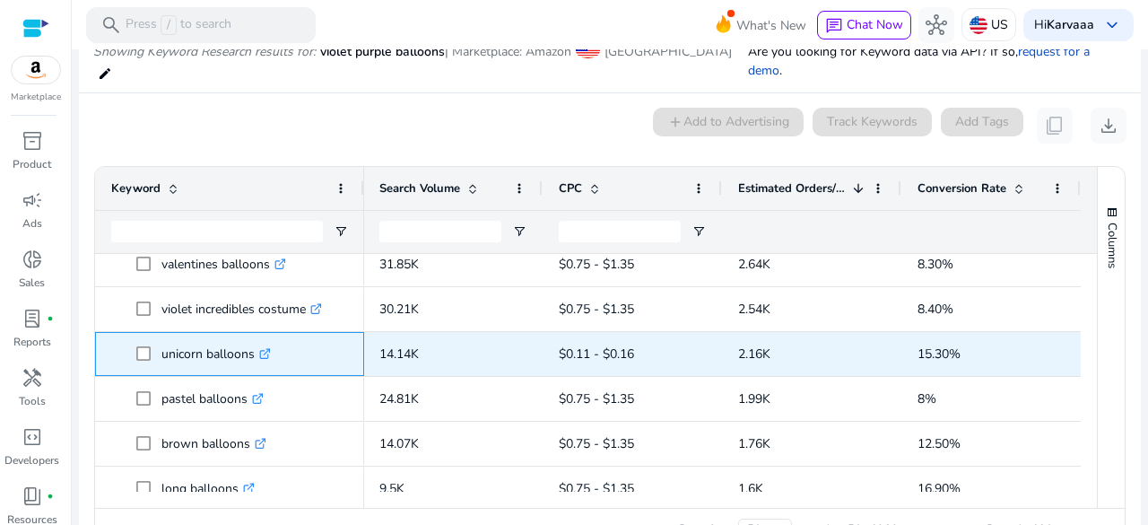
click at [227, 351] on p "unicorn balloons .st0{fill:#2c8af8}" at bounding box center [215, 353] width 109 height 37
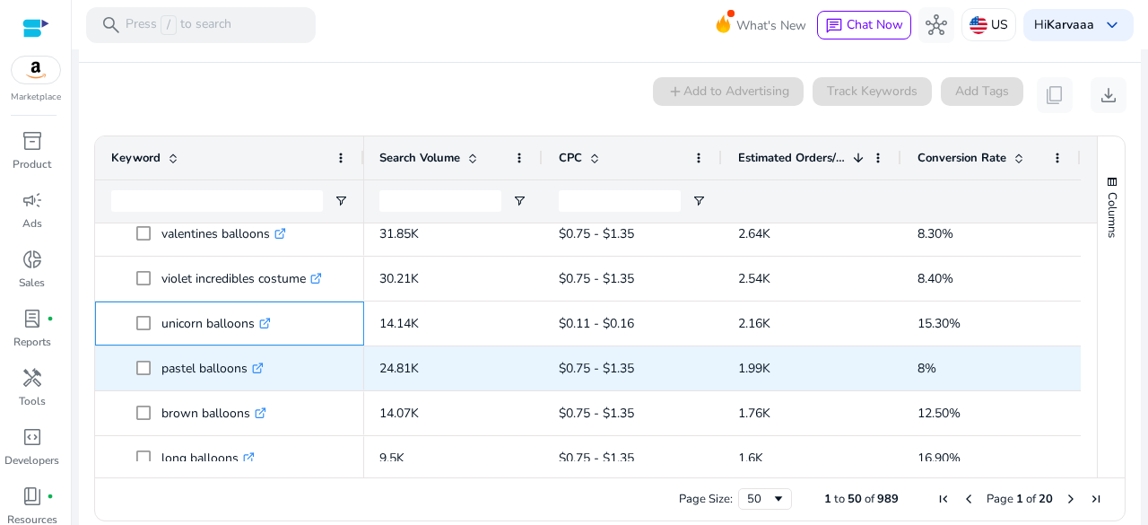
scroll to position [0, 468]
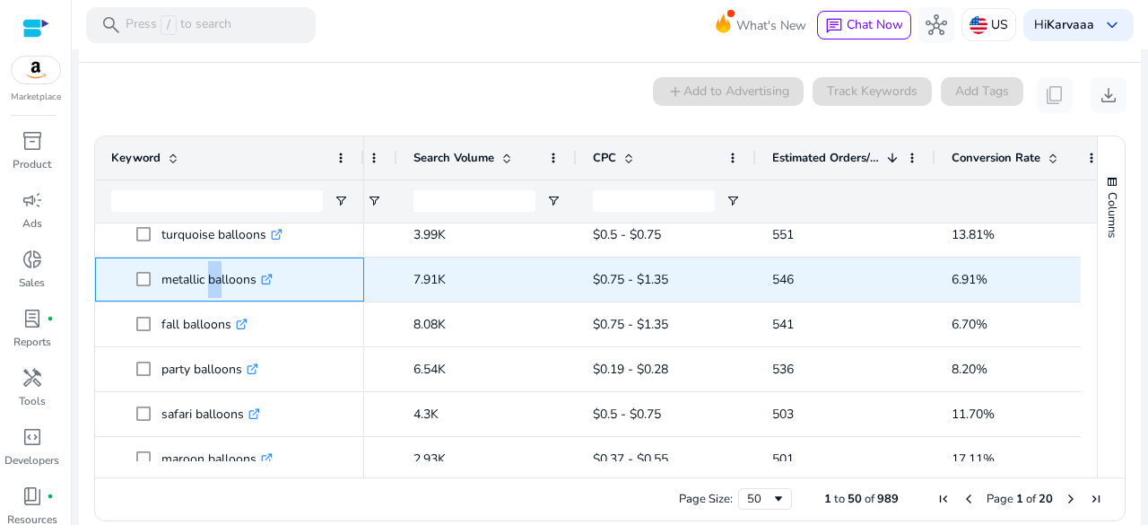
drag, startPoint x: 217, startPoint y: 246, endPoint x: 200, endPoint y: 259, distance: 21.7
click at [200, 261] on p "metallic balloons .st0{fill:#2c8af8}" at bounding box center [216, 279] width 111 height 37
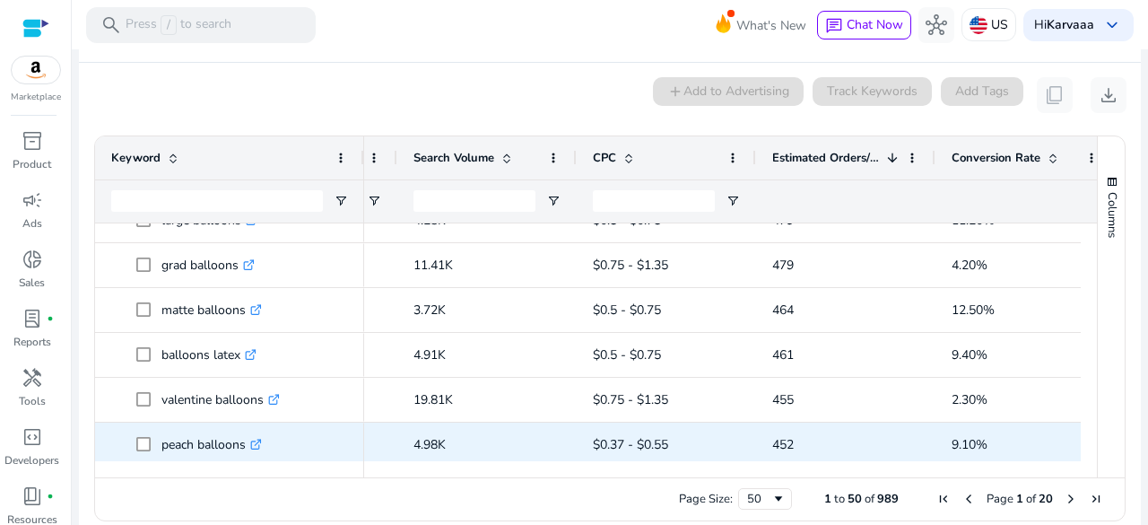
scroll to position [1962, 0]
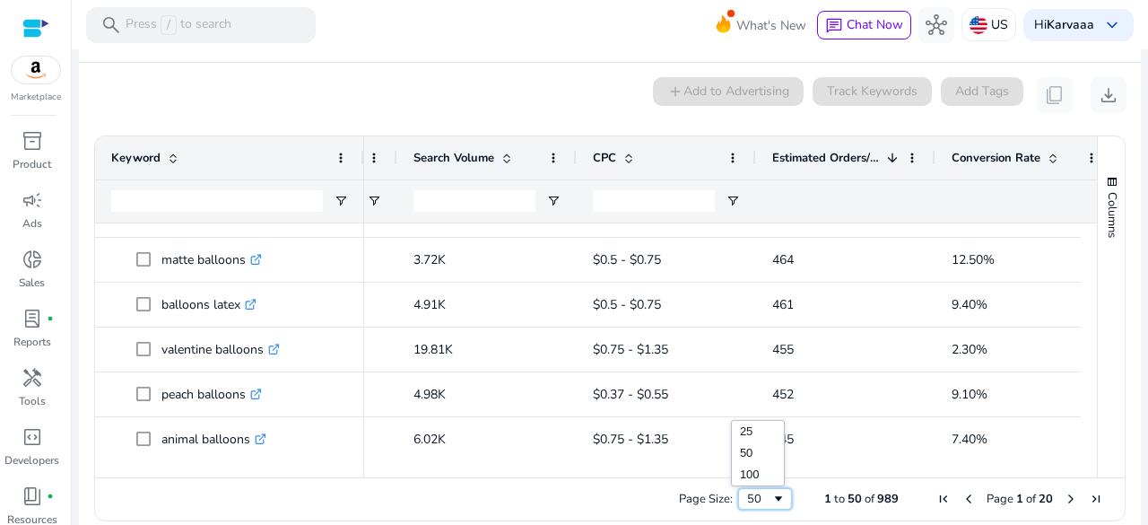
click at [773, 491] on span "Page Size" at bounding box center [778, 498] width 14 height 14
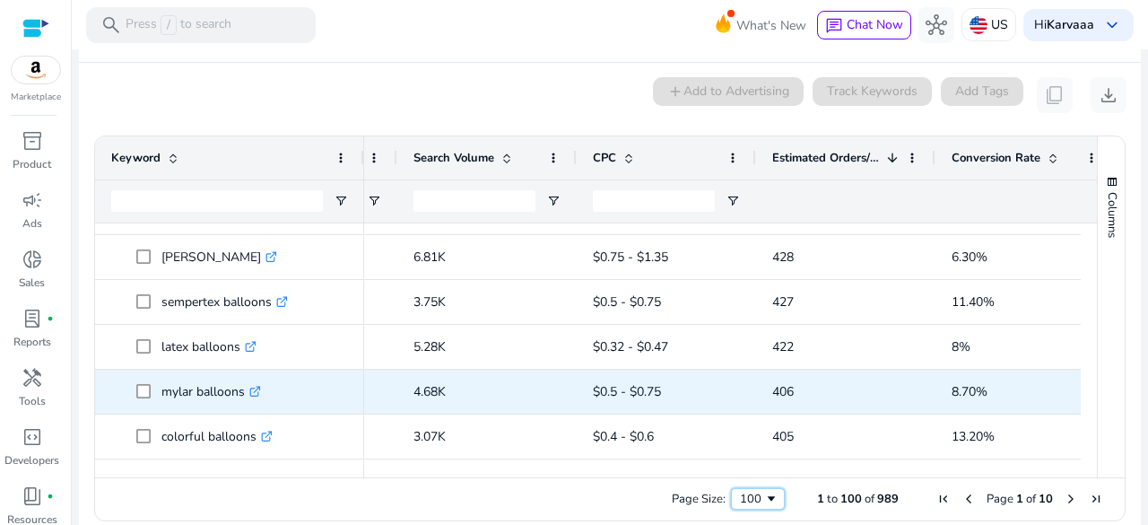
scroll to position [2276, 0]
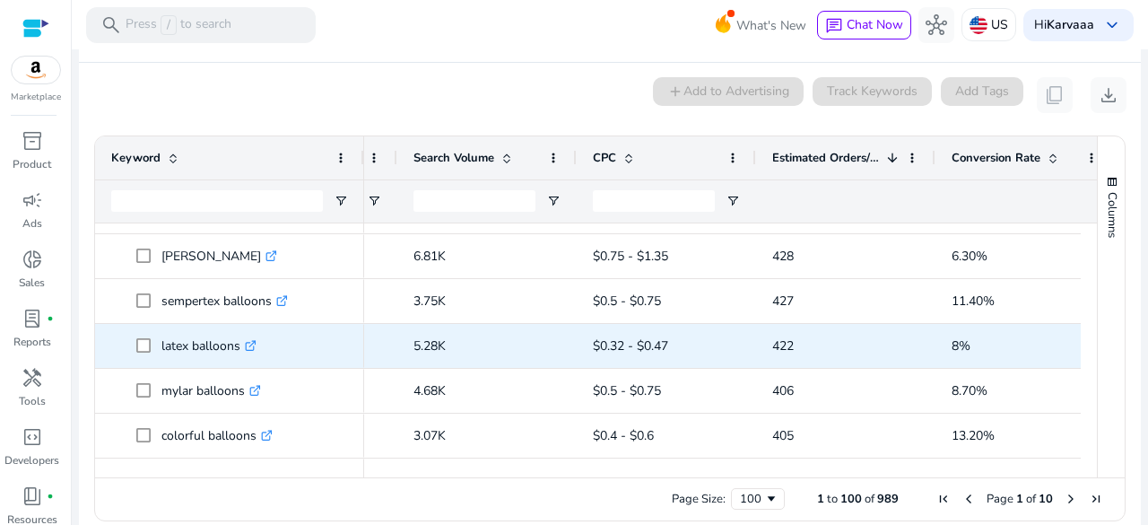
click at [183, 330] on p "latex balloons .st0{fill:#2c8af8}" at bounding box center [208, 345] width 95 height 37
copy p "latex balloons"
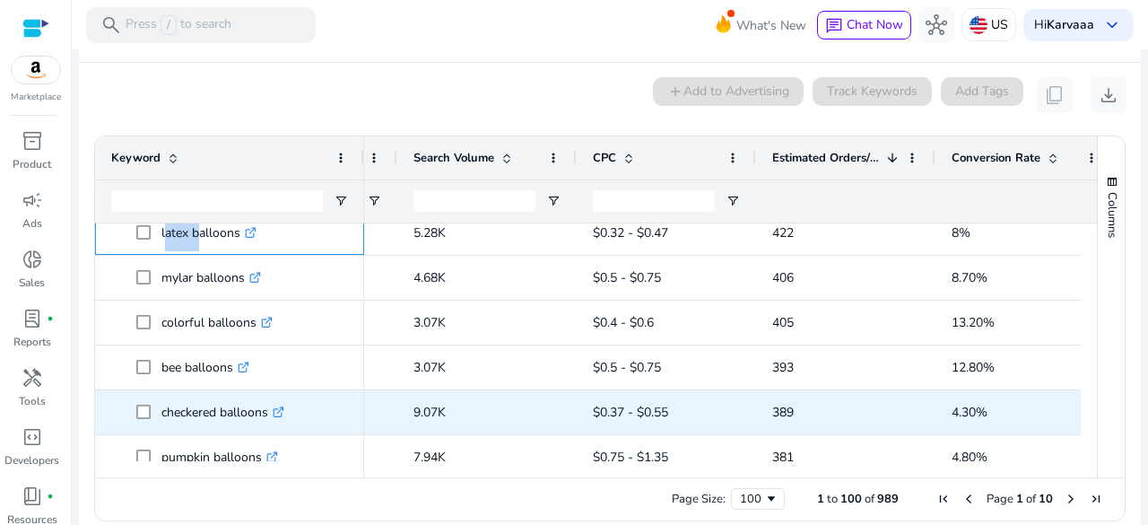
scroll to position [2493, 0]
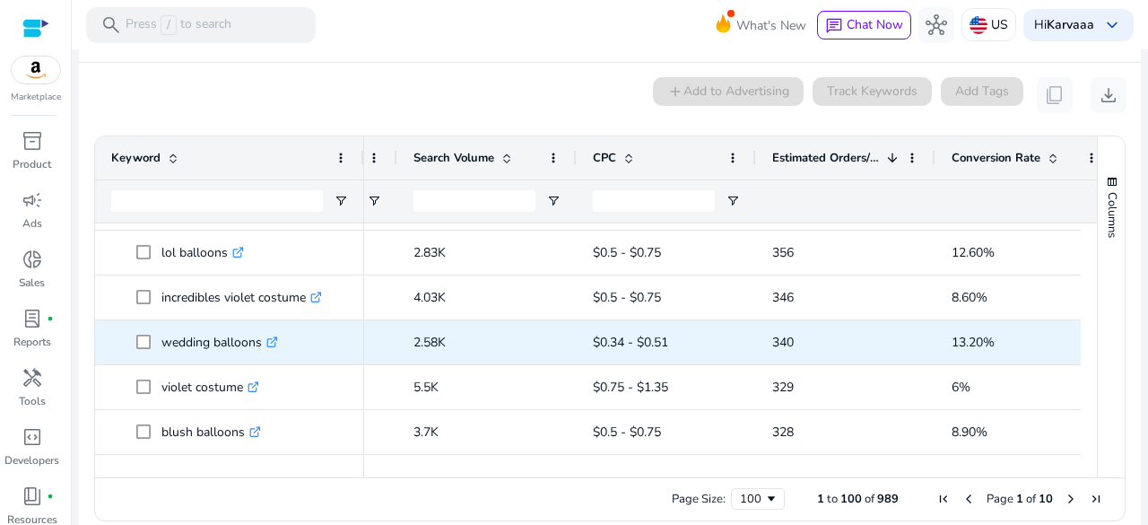
click at [184, 329] on p "wedding balloons .st0{fill:#2c8af8}" at bounding box center [219, 342] width 117 height 37
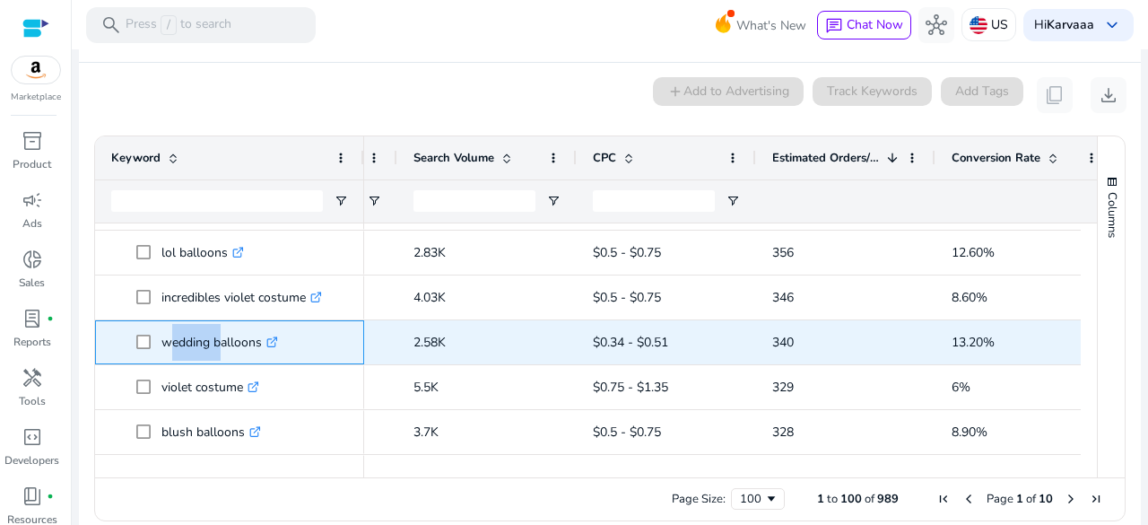
click at [184, 329] on p "wedding balloons .st0{fill:#2c8af8}" at bounding box center [219, 342] width 117 height 37
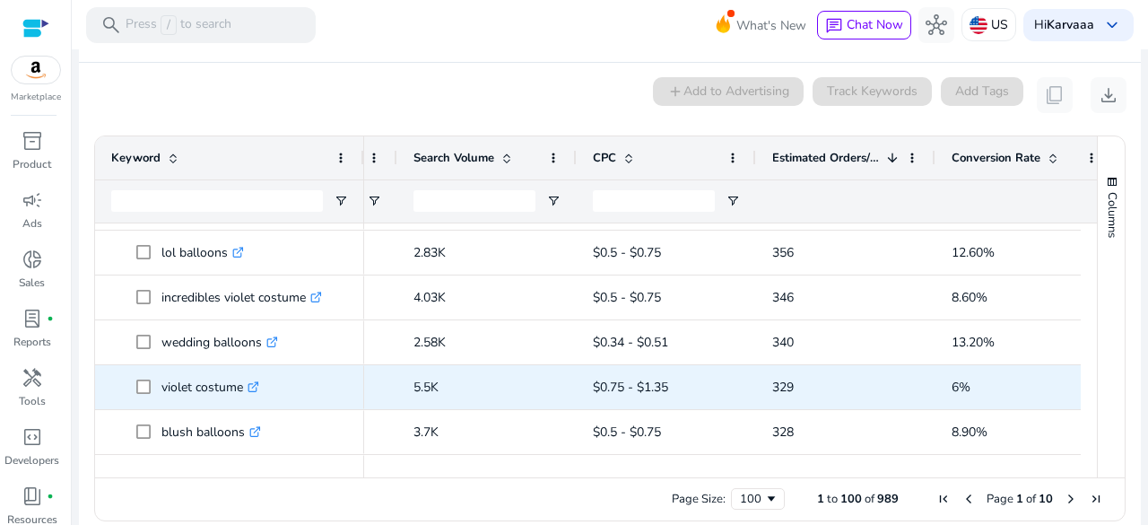
click at [183, 369] on p "violet costume .st0{fill:#2c8af8}" at bounding box center [210, 387] width 98 height 37
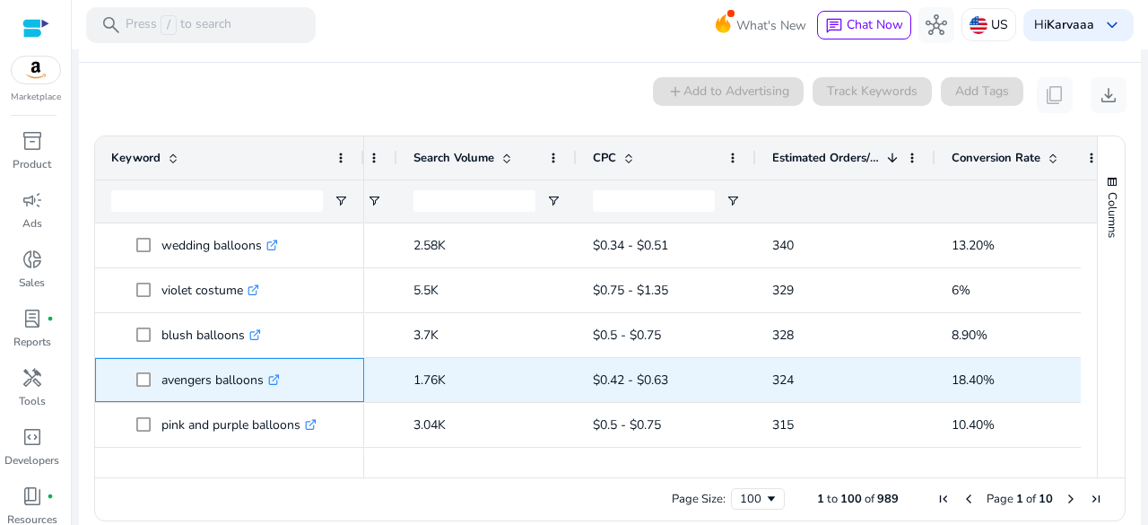
click at [182, 371] on p "avengers balloons .st0{fill:#2c8af8}" at bounding box center [220, 379] width 118 height 37
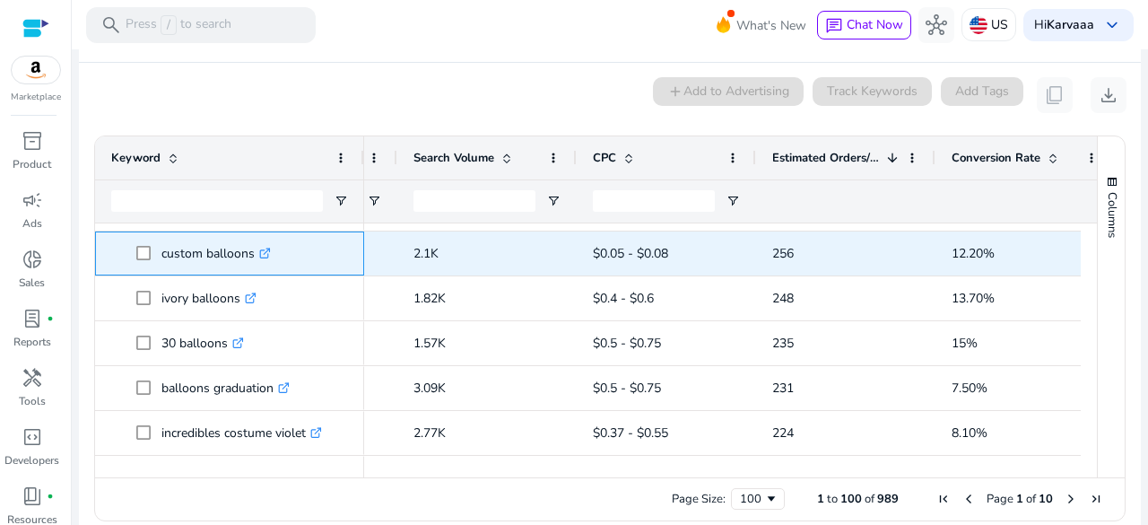
click at [183, 240] on p "custom balloons .st0{fill:#2c8af8}" at bounding box center [215, 253] width 109 height 37
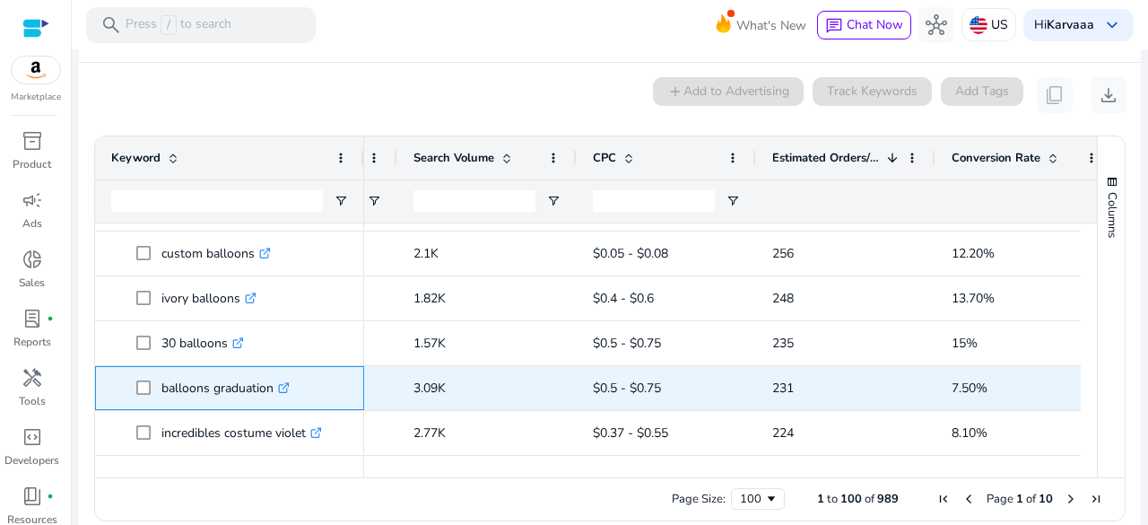
click at [222, 369] on p "balloons graduation .st0{fill:#2c8af8}" at bounding box center [225, 387] width 128 height 37
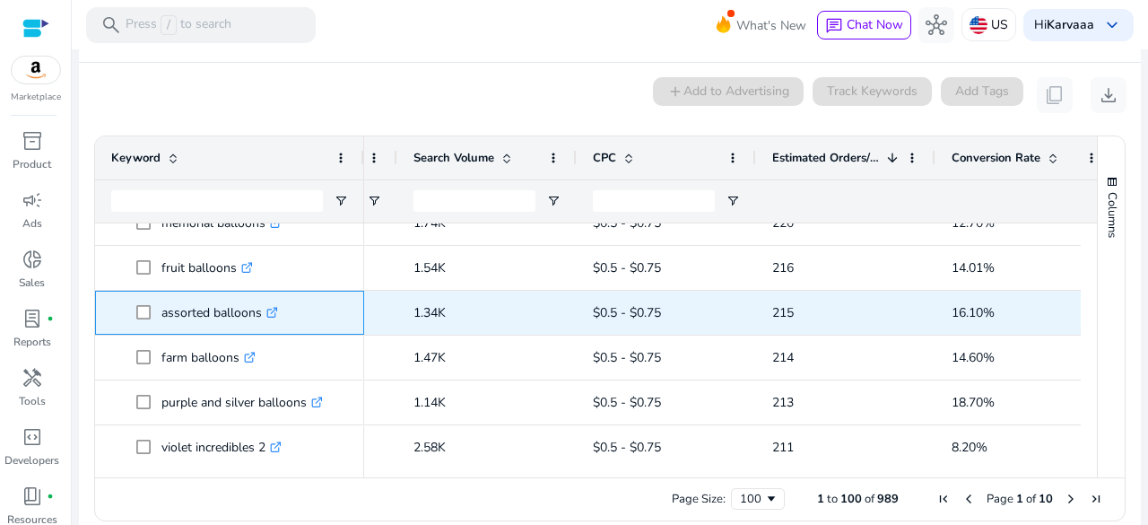
click at [181, 296] on p "assorted balloons .st0{fill:#2c8af8}" at bounding box center [219, 312] width 117 height 37
copy p "assorted balloons"
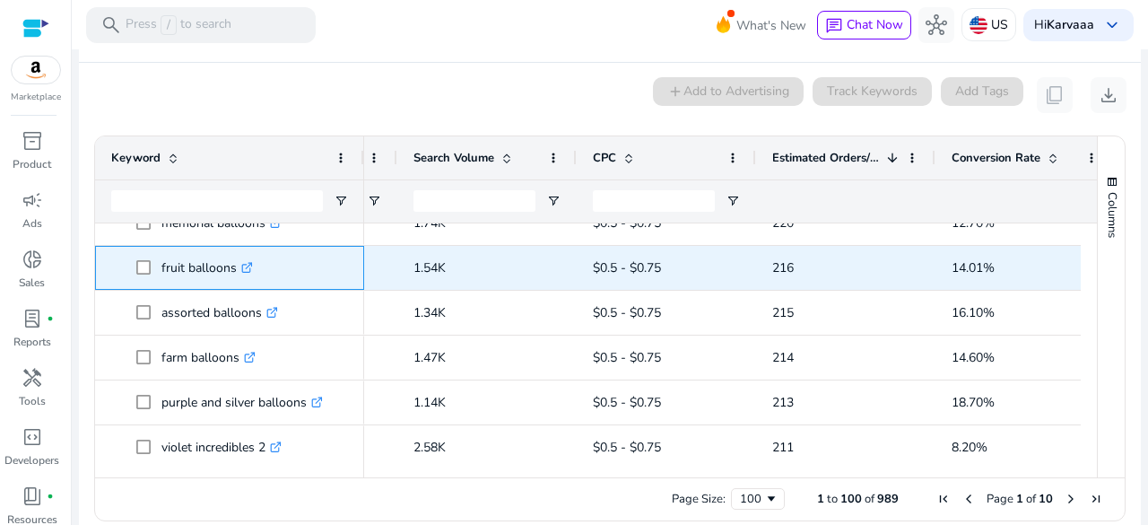
click at [262, 249] on div "fruit balloons .st0{fill:#2c8af8}" at bounding box center [211, 267] width 100 height 37
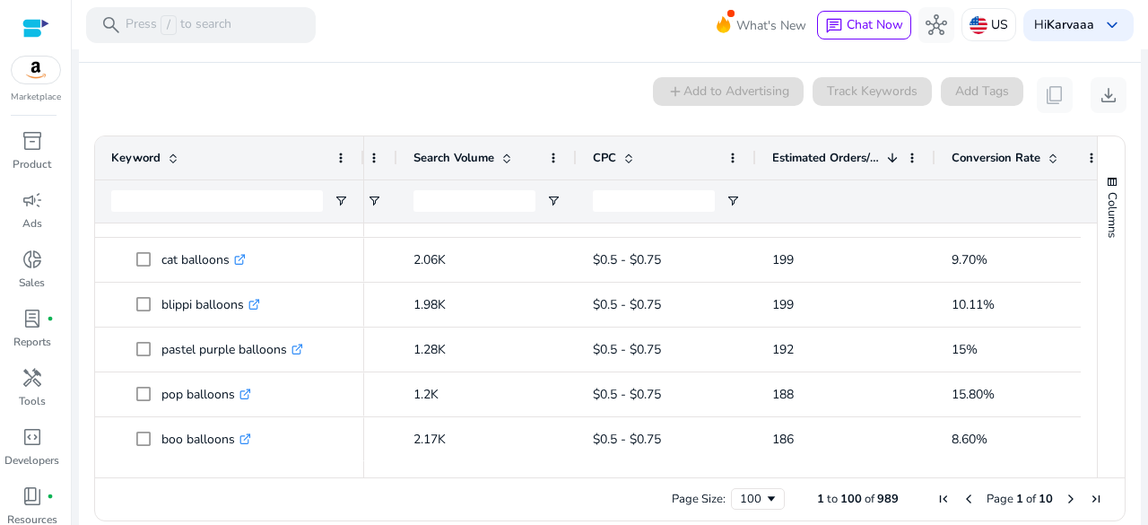
click at [1063, 491] on span "Next Page" at bounding box center [1070, 498] width 14 height 14
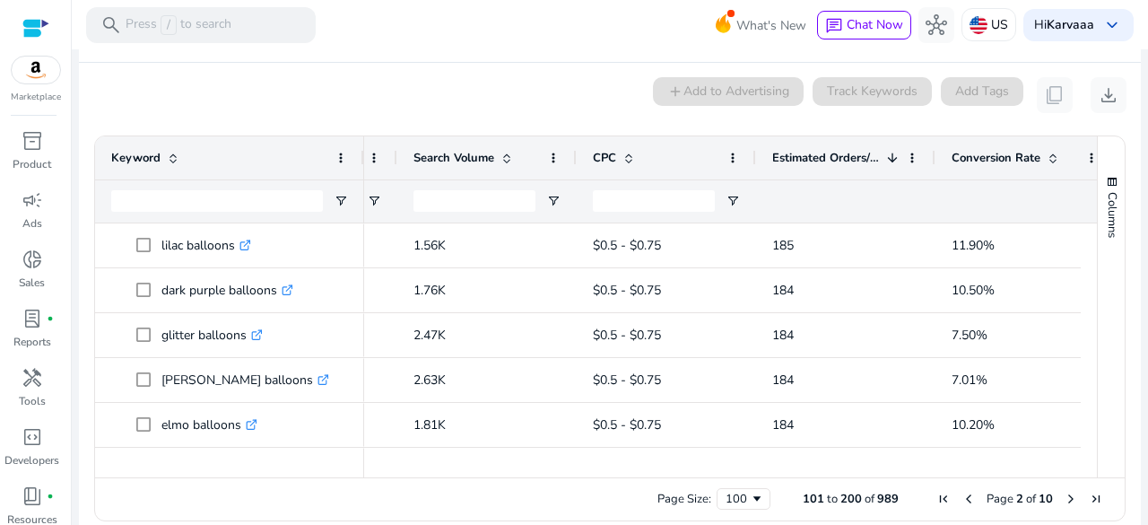
click at [1063, 491] on span "Next Page" at bounding box center [1070, 498] width 14 height 14
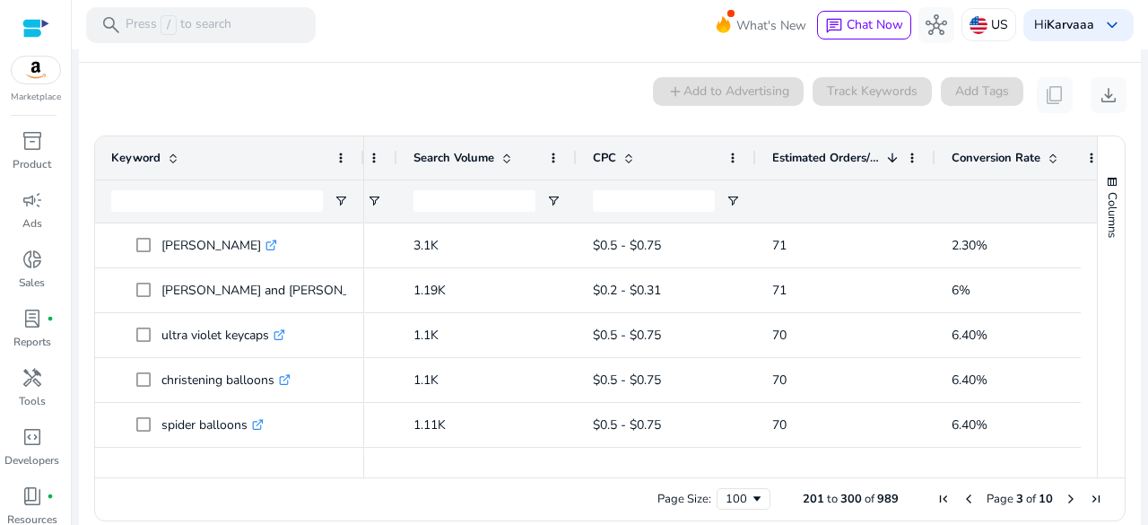
click at [1094, 491] on span "Last Page" at bounding box center [1096, 498] width 14 height 14
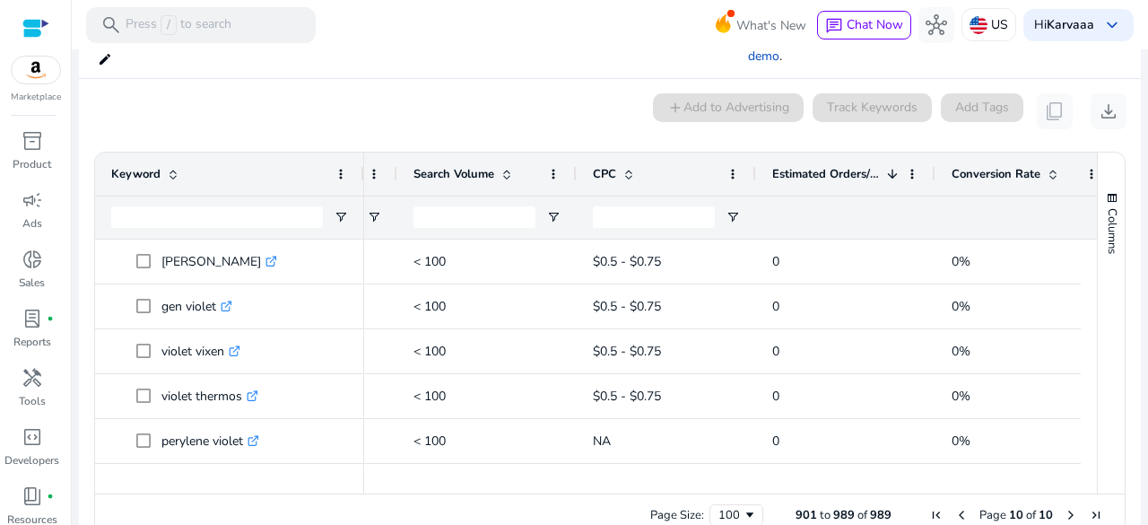
click at [934, 508] on span "First Page" at bounding box center [936, 515] width 14 height 14
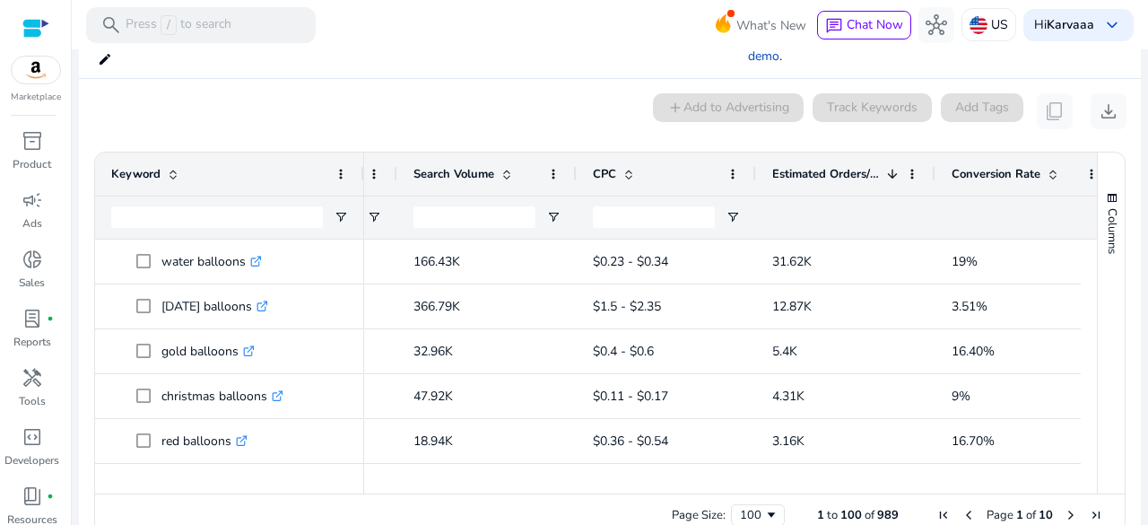
click at [937, 508] on span "First Page" at bounding box center [943, 515] width 14 height 14
click at [1089, 508] on span "Last Page" at bounding box center [1096, 515] width 14 height 14
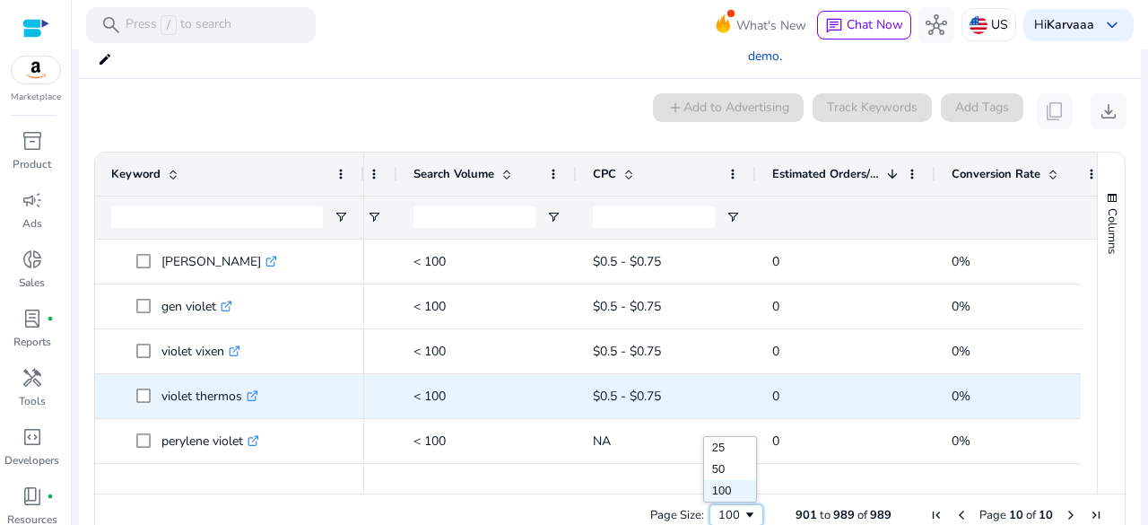
drag, startPoint x: 710, startPoint y: 487, endPoint x: 524, endPoint y: 374, distance: 218.1
click at [524, 374] on div "Drag here to set row groups Drag here to set column labels Keyword Match Type 1" at bounding box center [609, 345] width 1031 height 386
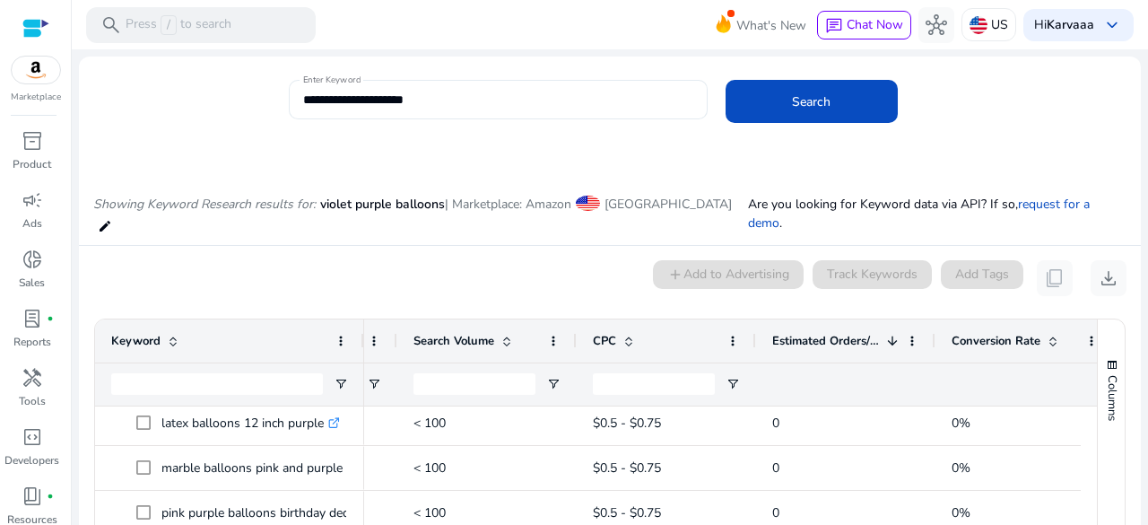
click at [378, 87] on div "**********" at bounding box center [498, 99] width 390 height 39
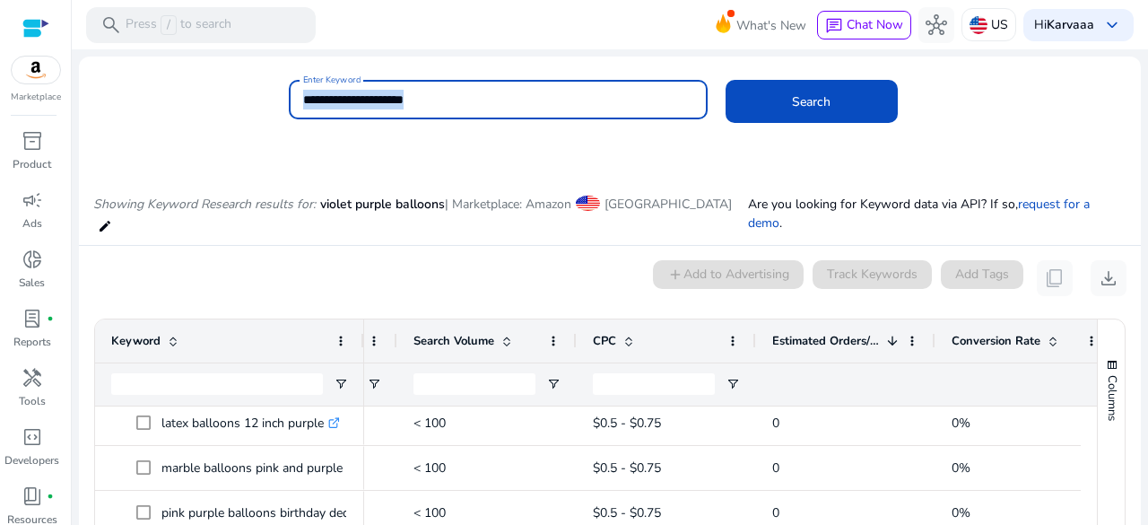
click at [378, 87] on div "**********" at bounding box center [498, 99] width 390 height 39
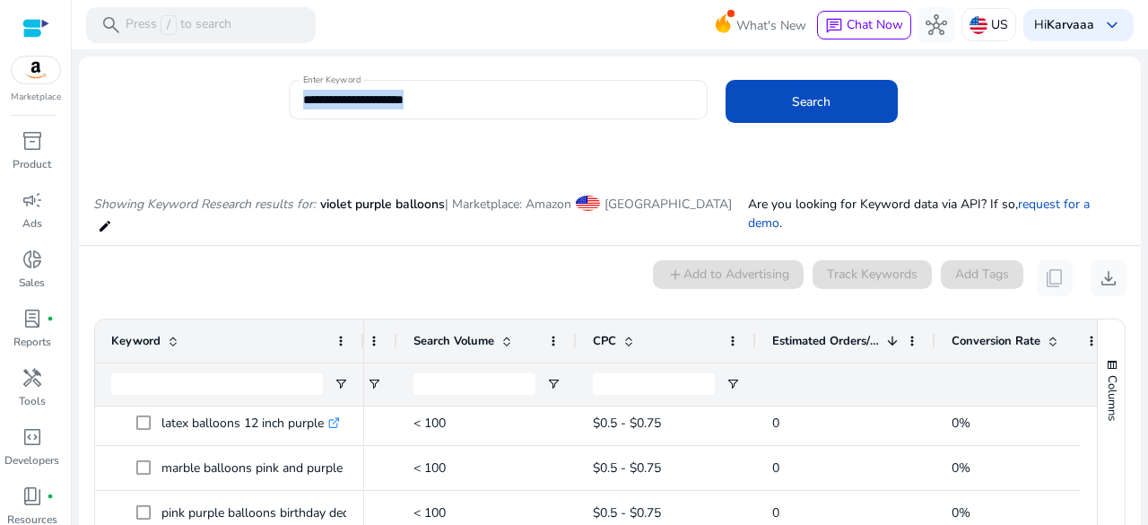
click at [378, 87] on div "**********" at bounding box center [498, 99] width 390 height 39
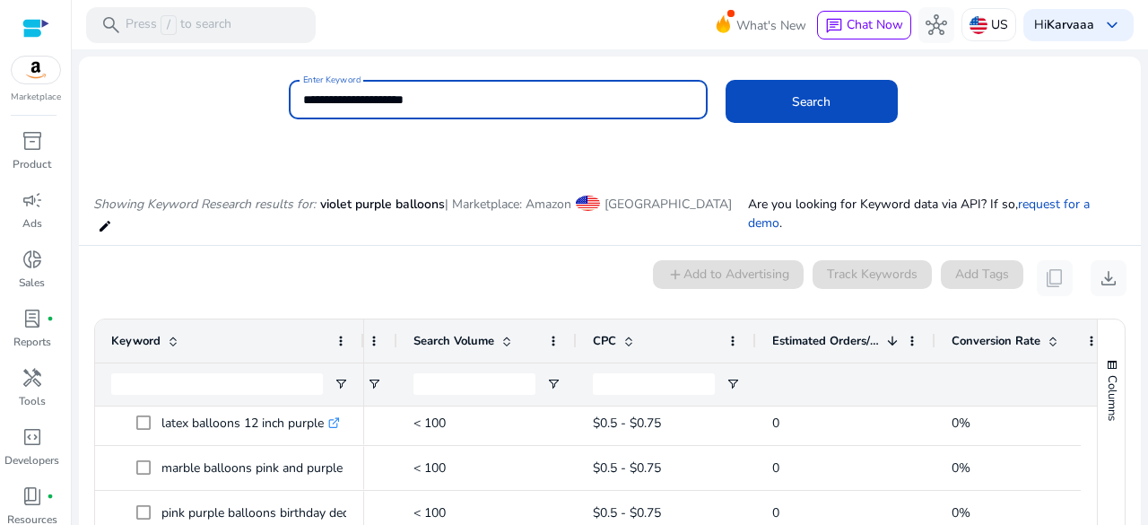
paste input "**********"
click at [375, 95] on input "**********" at bounding box center [498, 100] width 390 height 20
paste input
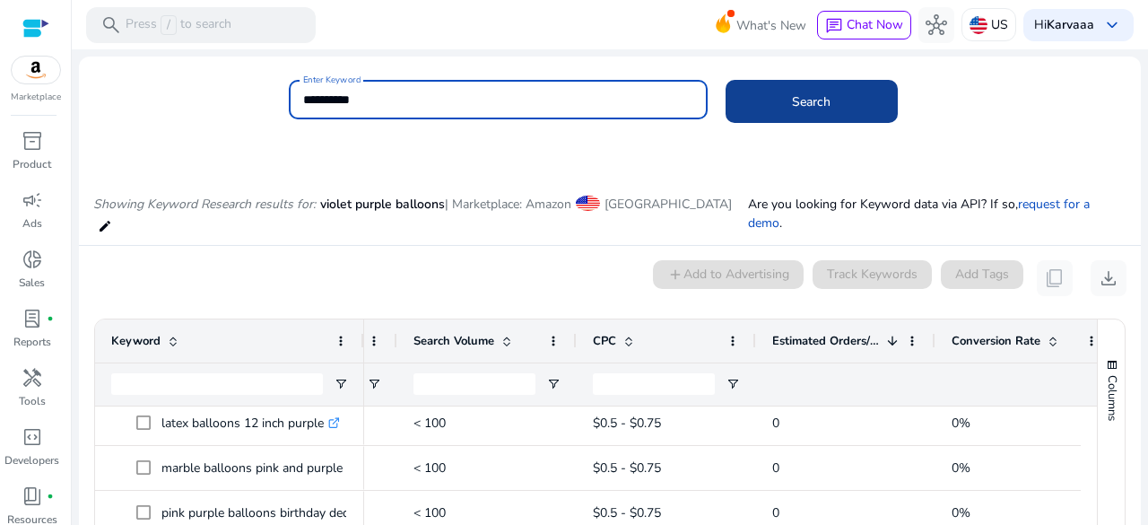
type input "**********"
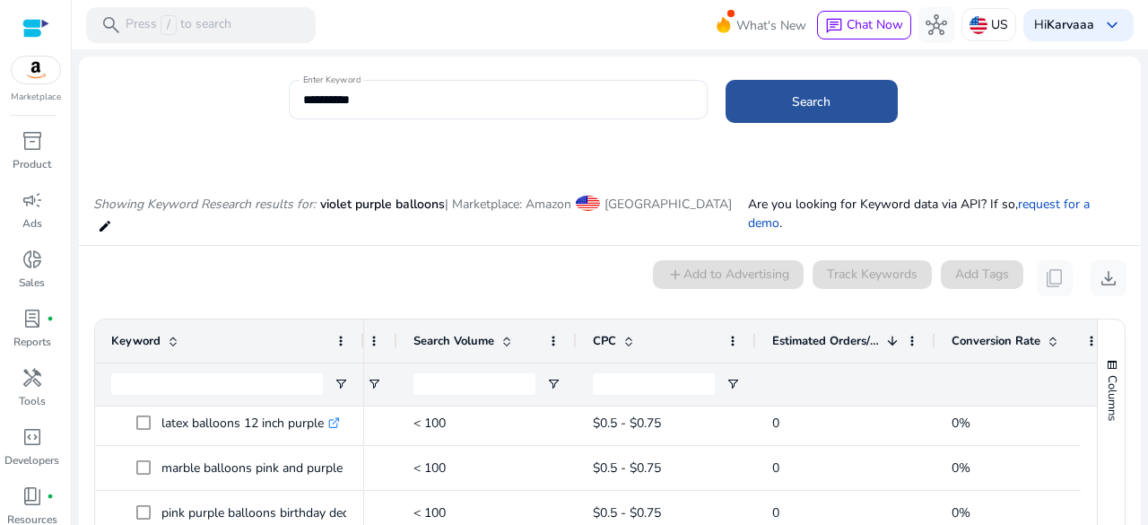
click at [798, 116] on span at bounding box center [811, 101] width 172 height 43
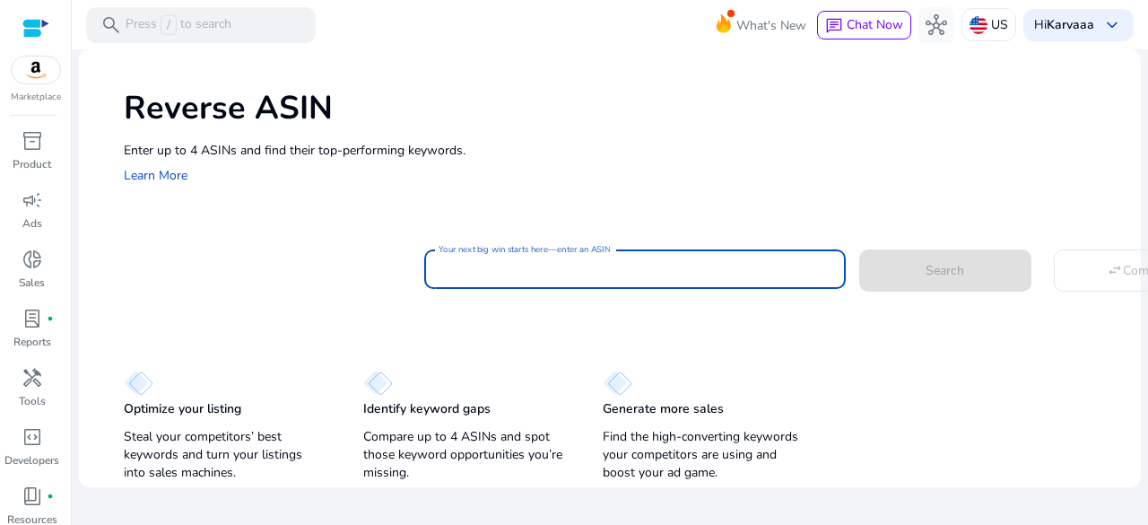
paste input "**********"
click at [586, 265] on input "Your next big win starts here—enter an ASIN" at bounding box center [634, 269] width 393 height 20
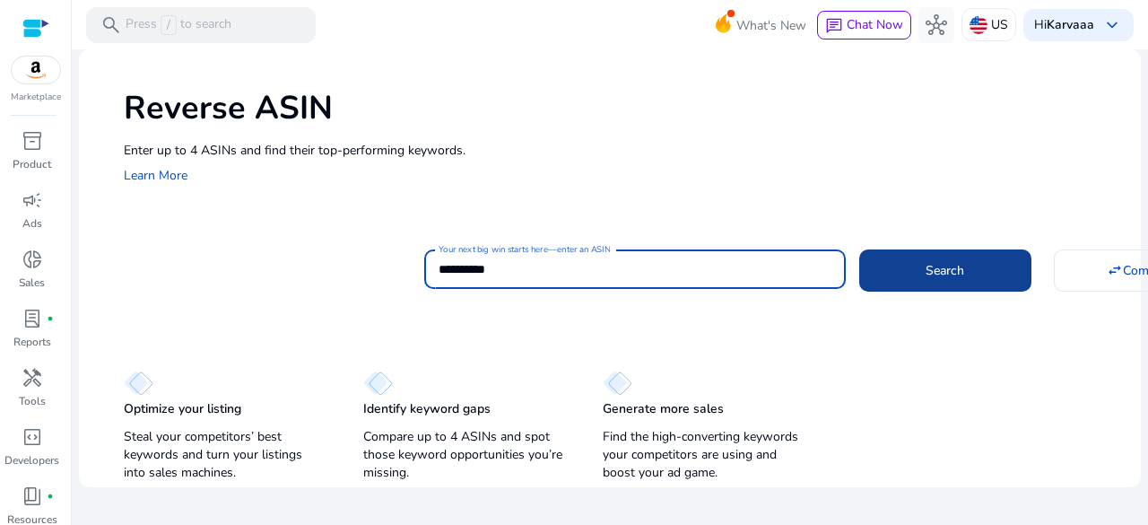
type input "**********"
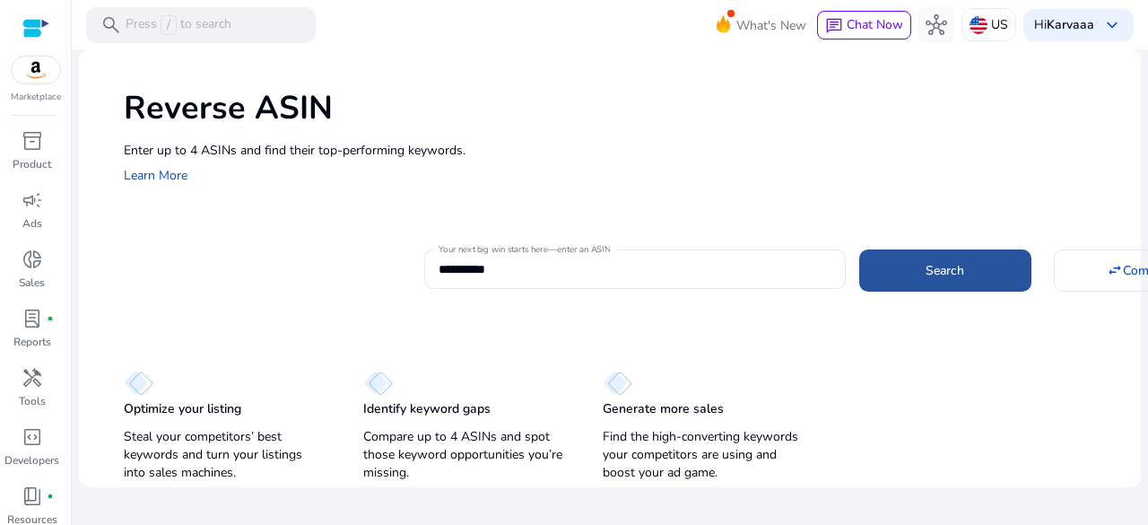
click at [907, 266] on span at bounding box center [945, 269] width 172 height 43
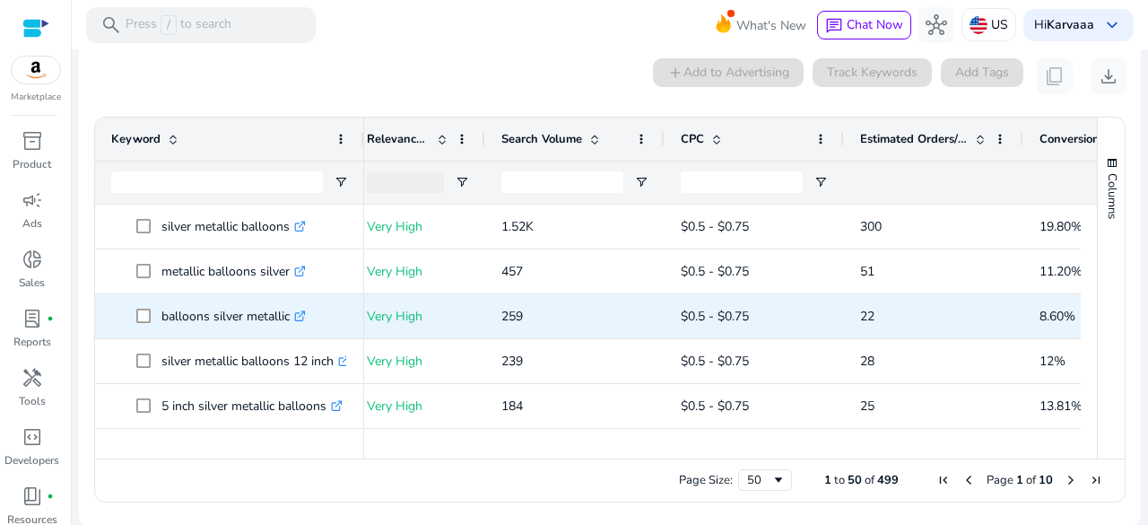
scroll to position [0, 167]
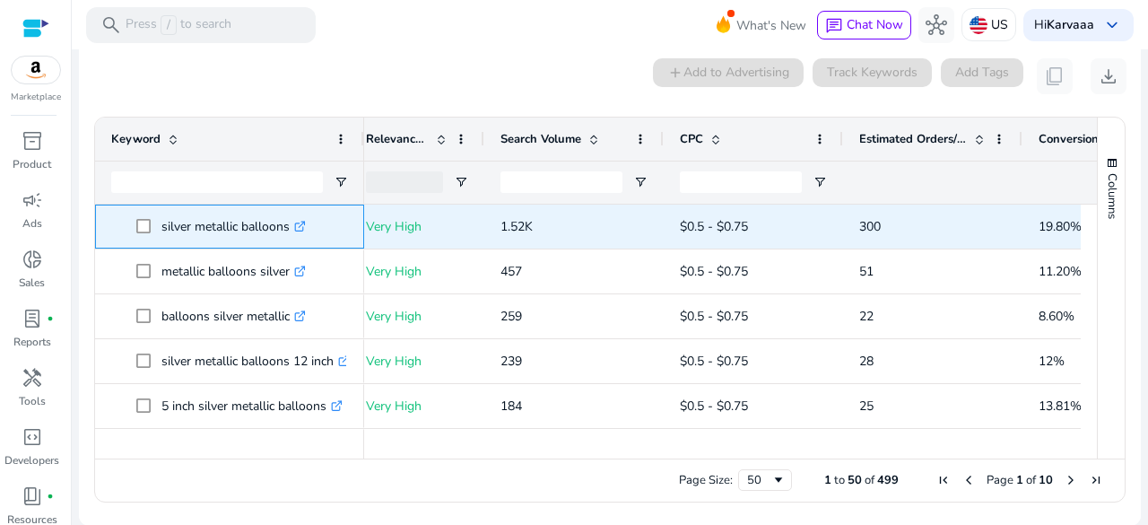
click at [168, 232] on p "silver metallic balloons .st0{fill:#2c8af8}" at bounding box center [233, 226] width 144 height 37
copy p "silver metallic balloons"
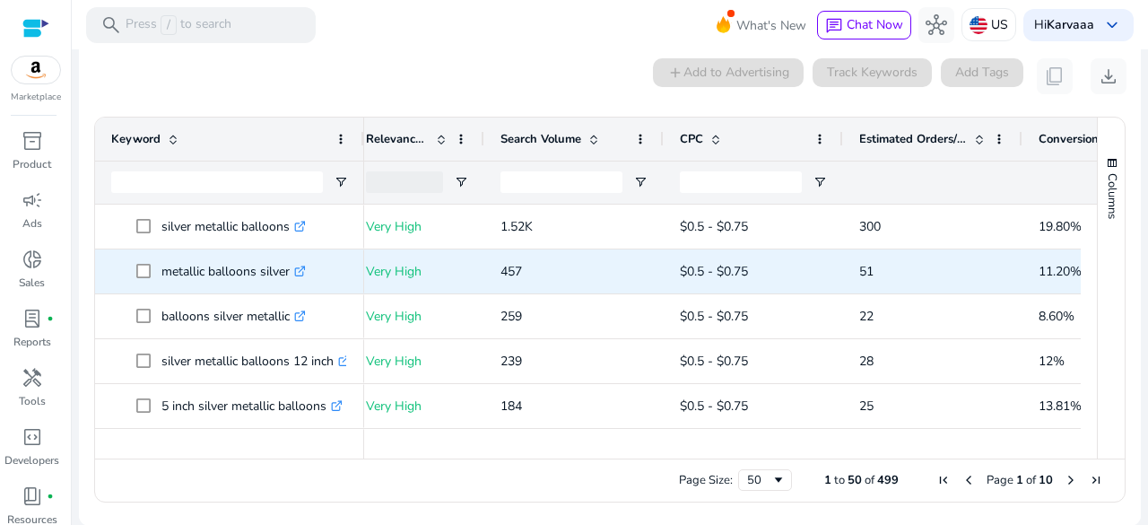
click at [192, 276] on p "metallic balloons silver .st0{fill:#2c8af8}" at bounding box center [233, 271] width 144 height 37
copy p "metallic balloons silver"
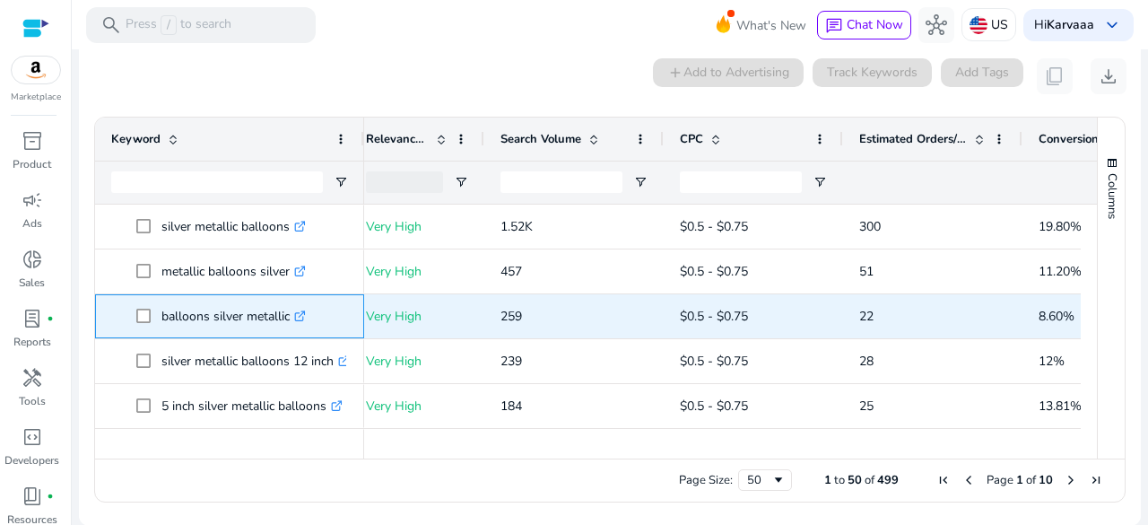
click at [212, 323] on p "balloons silver metallic .st0{fill:#2c8af8}" at bounding box center [233, 316] width 144 height 37
copy span "balloons silver metallic .st0{fill:#2c8af8}"
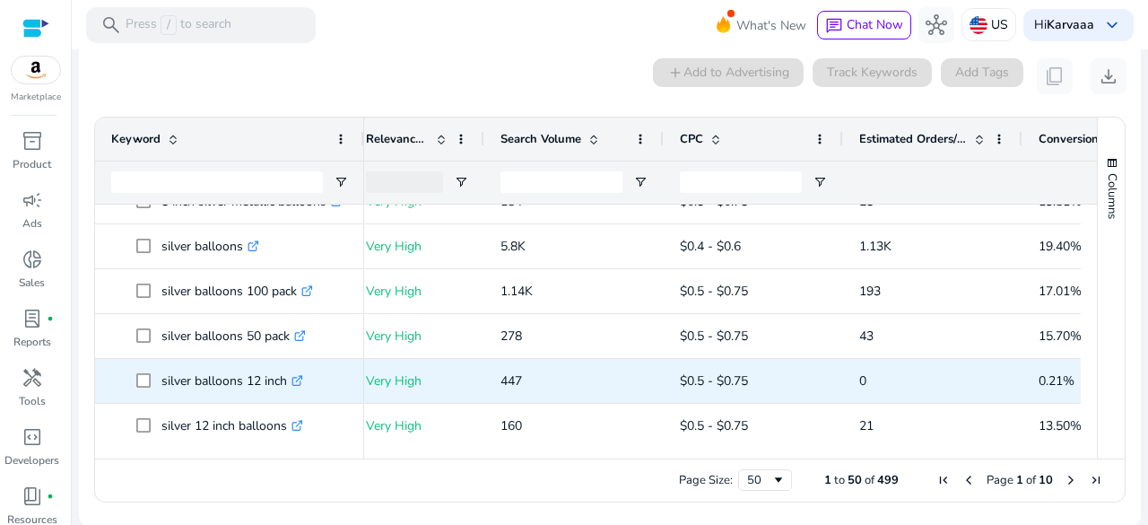
scroll to position [206, 0]
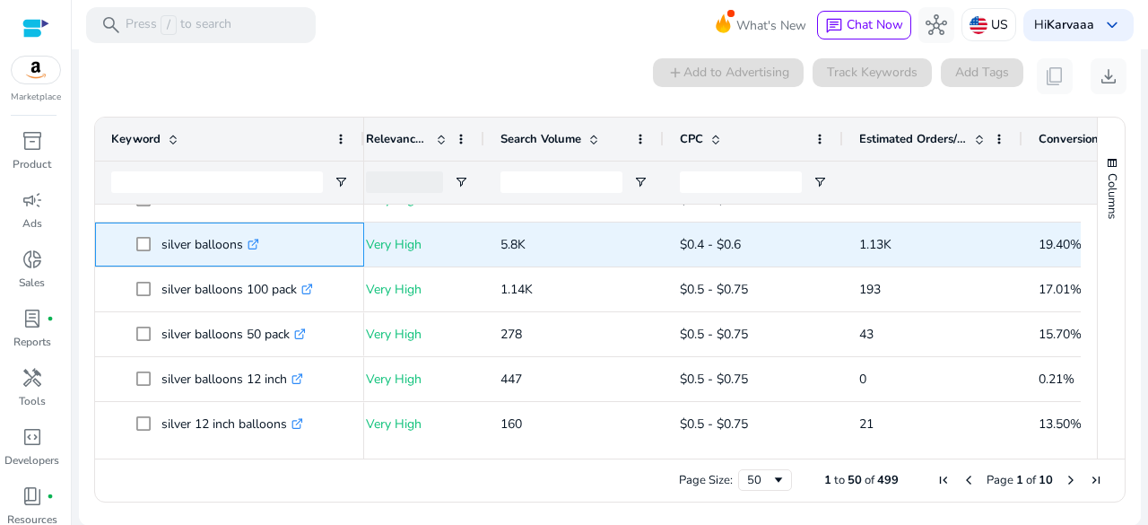
click at [163, 250] on p "silver balloons .st0{fill:#2c8af8}" at bounding box center [210, 244] width 98 height 37
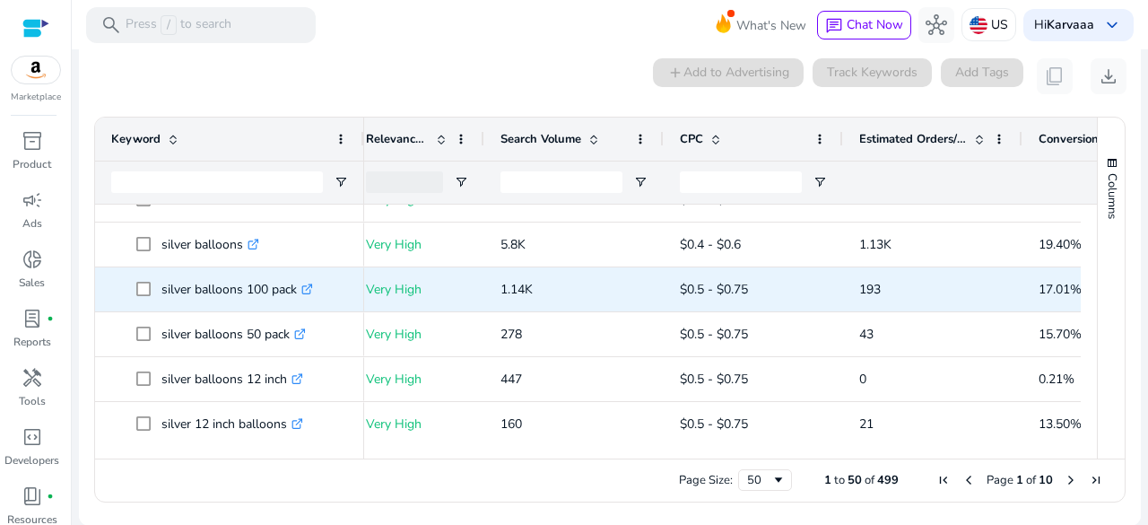
click at [186, 280] on p "silver balloons 100 pack .st0{fill:#2c8af8}" at bounding box center [237, 289] width 152 height 37
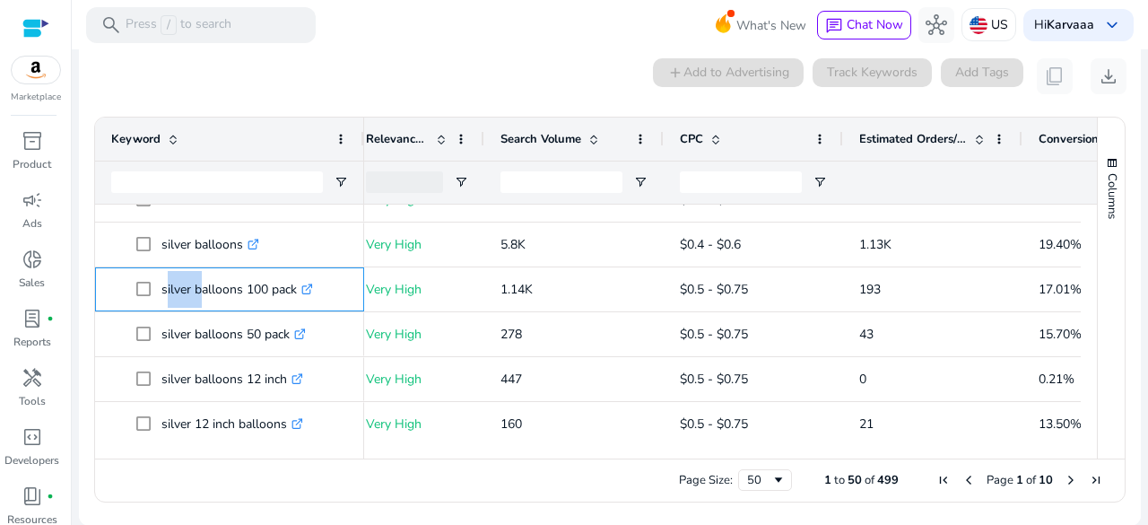
copy p "silver balloons 100 pack"
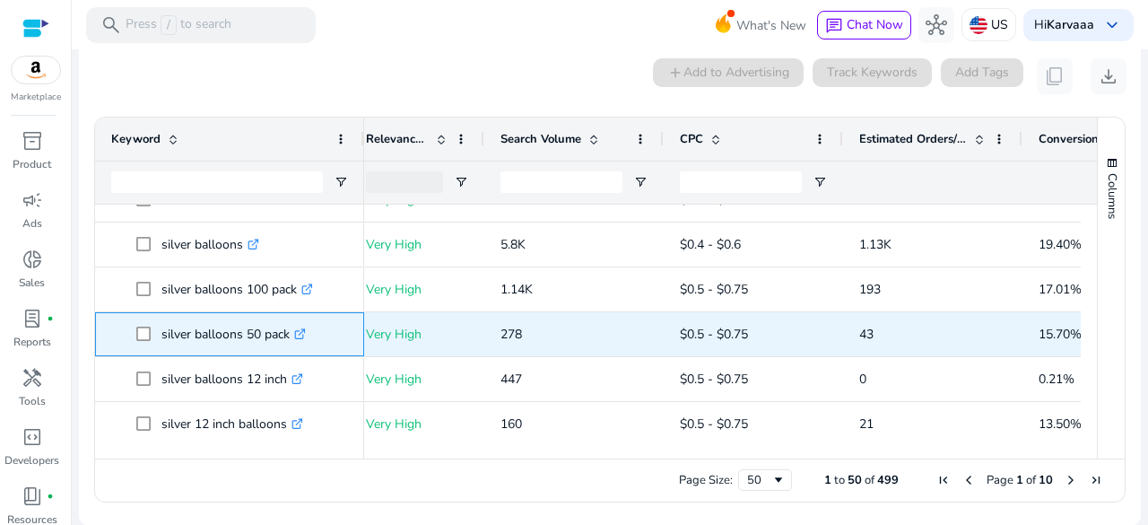
click at [241, 337] on p "silver balloons 50 pack .st0{fill:#2c8af8}" at bounding box center [233, 334] width 144 height 37
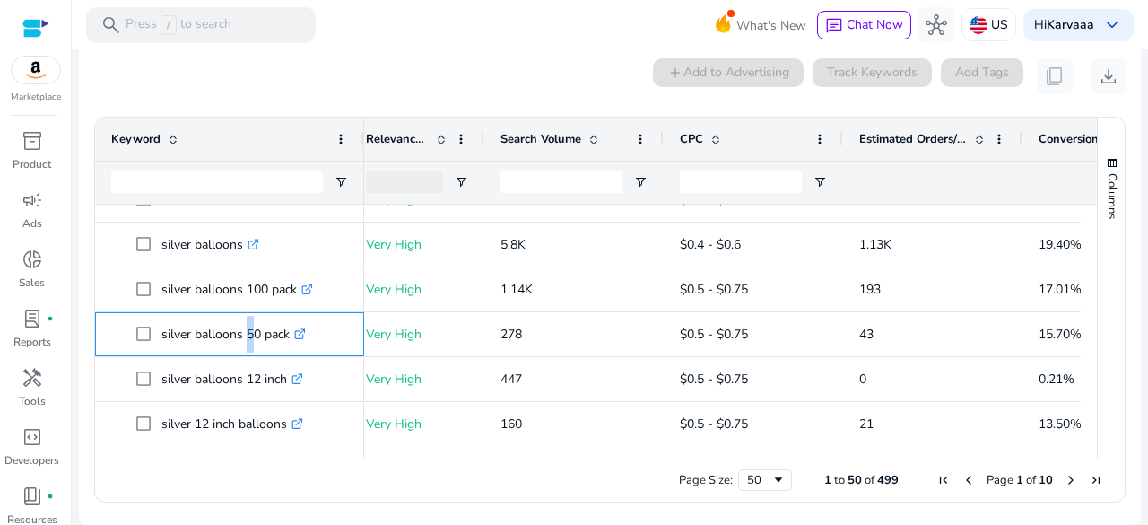
copy p "silver balloons 50 pack"
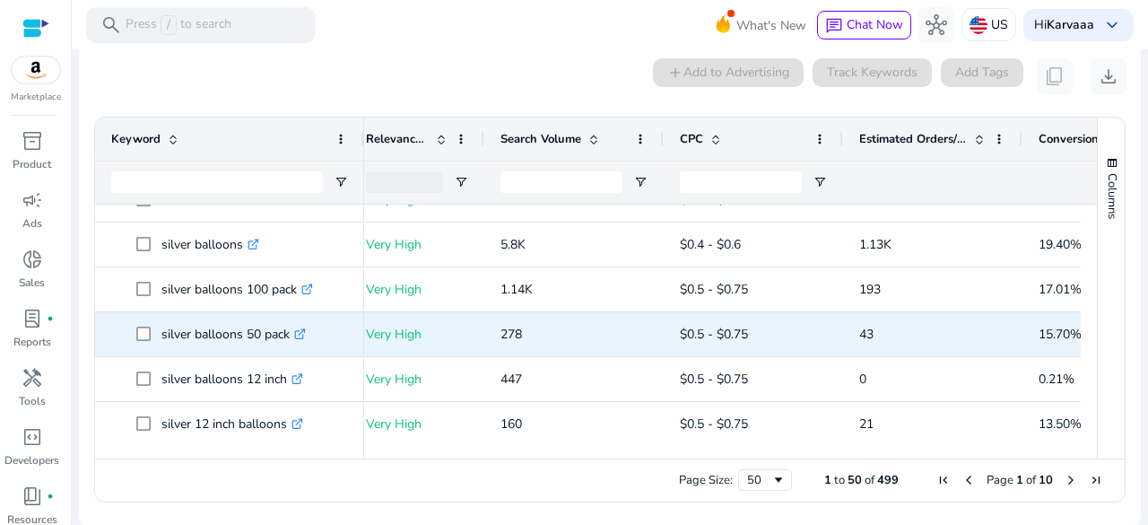
click at [560, 311] on span "278" at bounding box center [573, 333] width 147 height 48
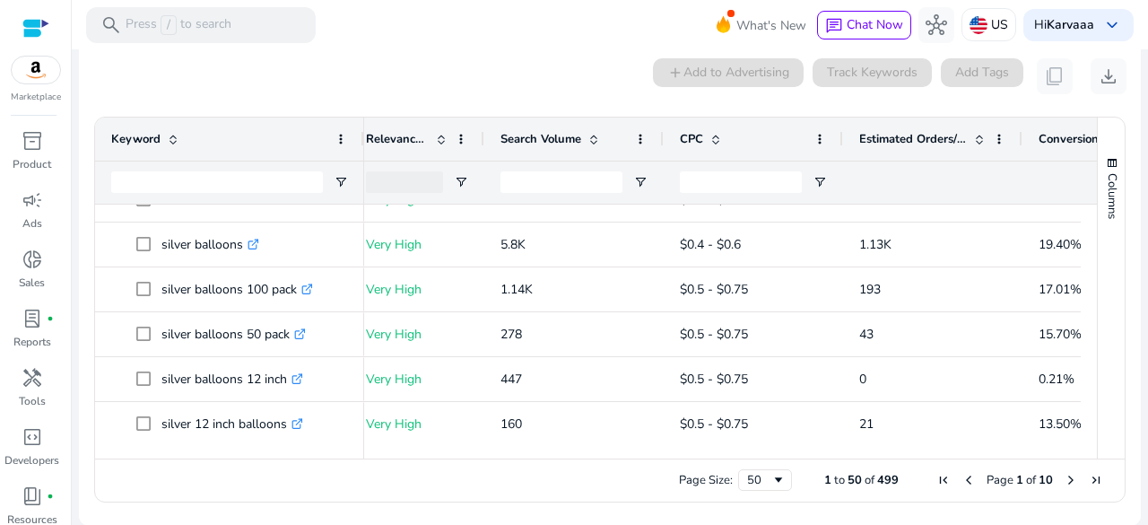
click at [524, 112] on ag-grid-angular "Press SPACE to select this row. Drag here to set row groups Drag here to set co…" at bounding box center [610, 309] width 1060 height 403
